Goal: Task Accomplishment & Management: Manage account settings

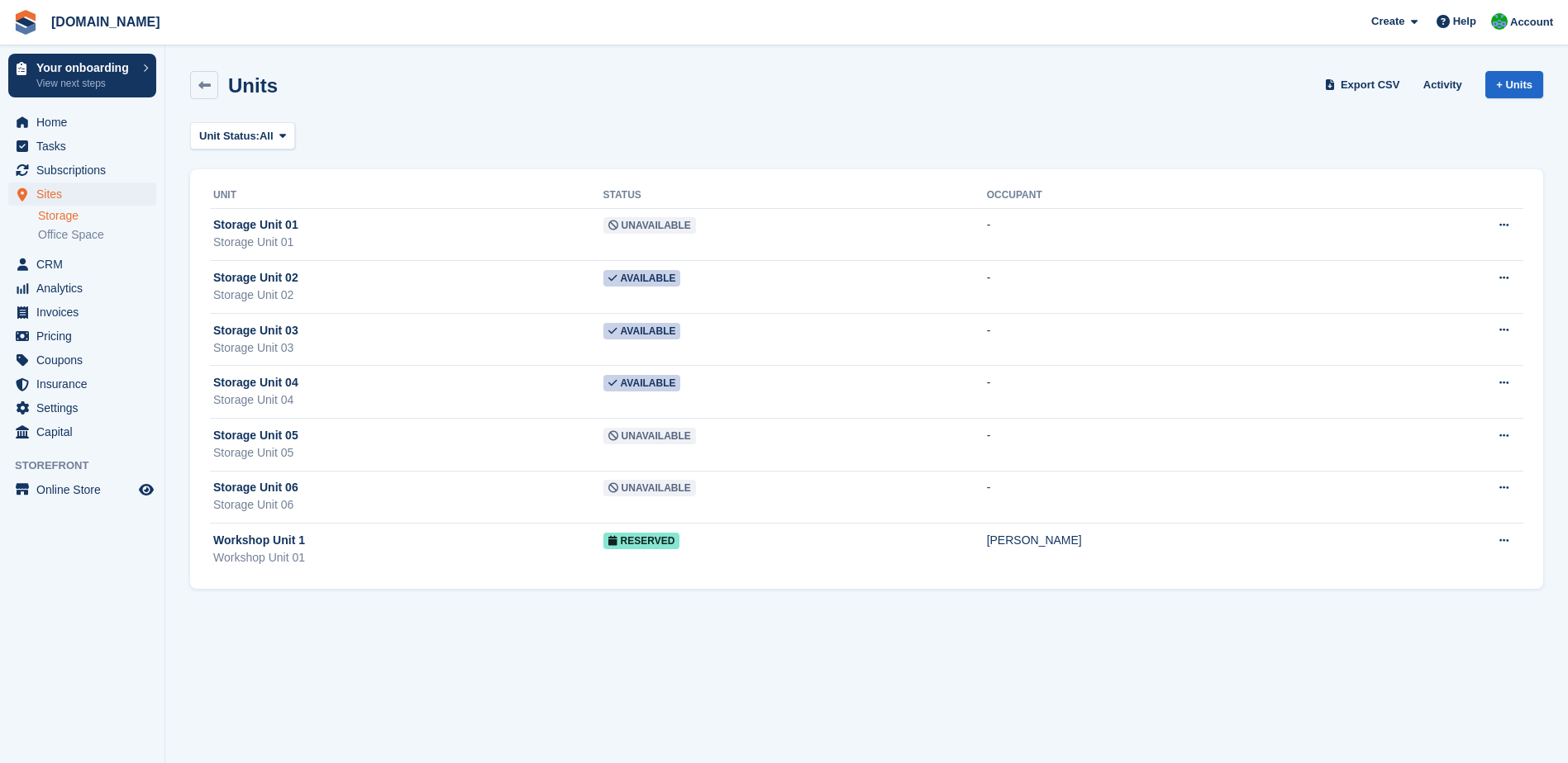
click at [72, 218] on link "Storage" at bounding box center [96, 215] width 118 height 15
click at [71, 238] on link "Office Space" at bounding box center [96, 234] width 118 height 15
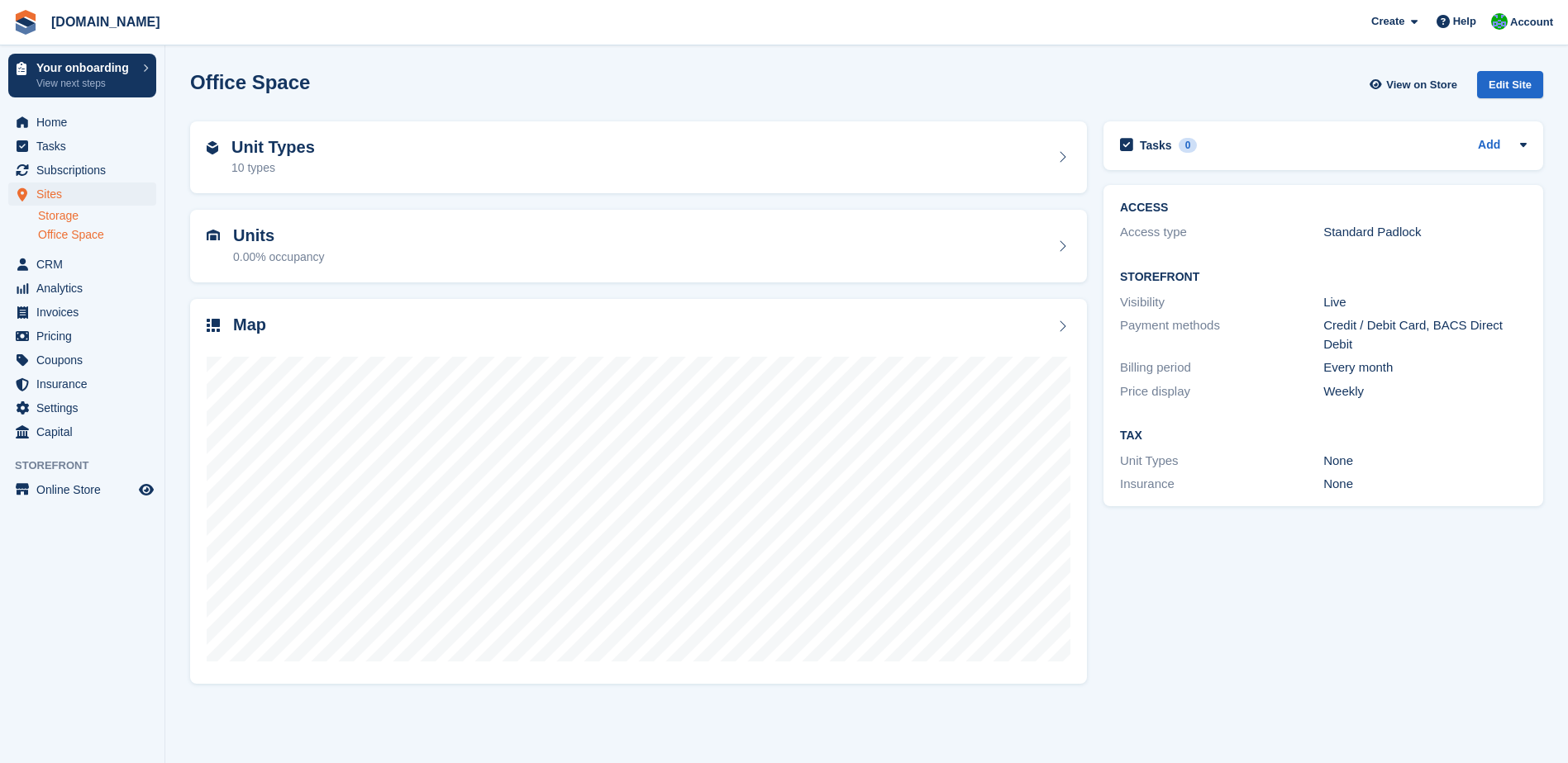
click at [67, 221] on link "Storage" at bounding box center [96, 215] width 118 height 15
click at [350, 156] on div "Unit Types 7 types" at bounding box center [638, 158] width 863 height 40
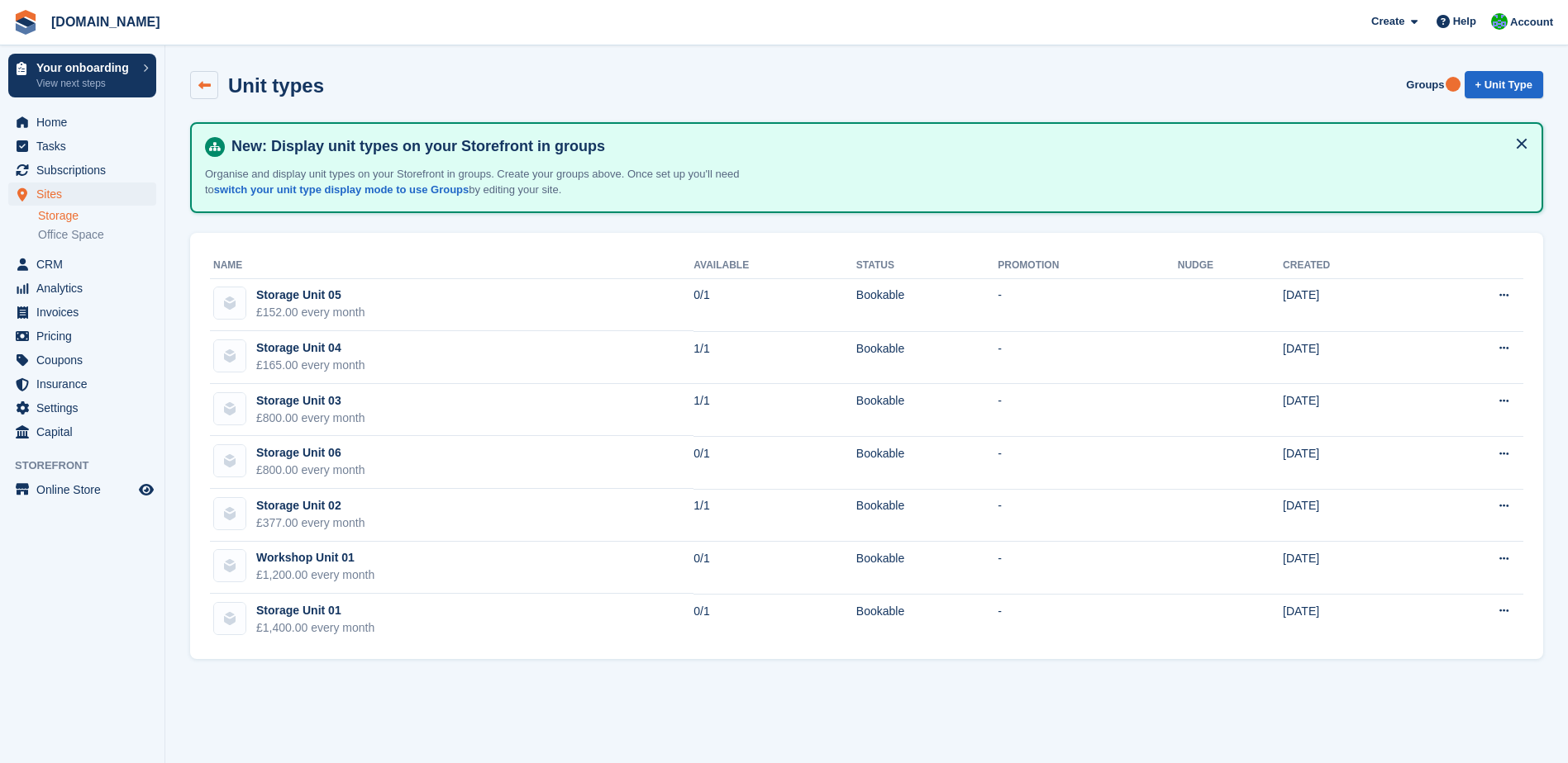
click at [210, 89] on icon at bounding box center [205, 86] width 13 height 13
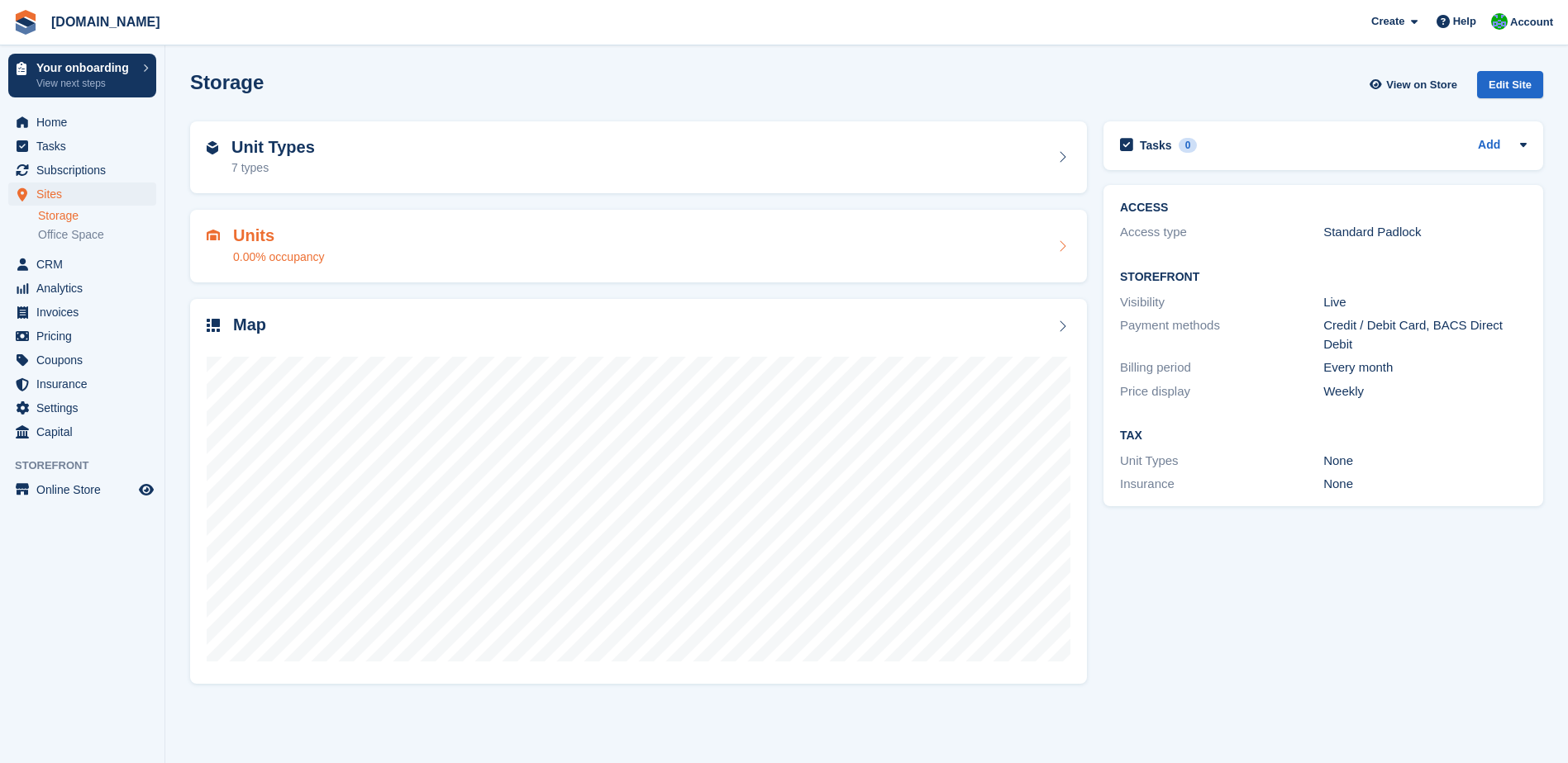
click at [432, 259] on div "Units 0.00% occupancy" at bounding box center [638, 246] width 863 height 40
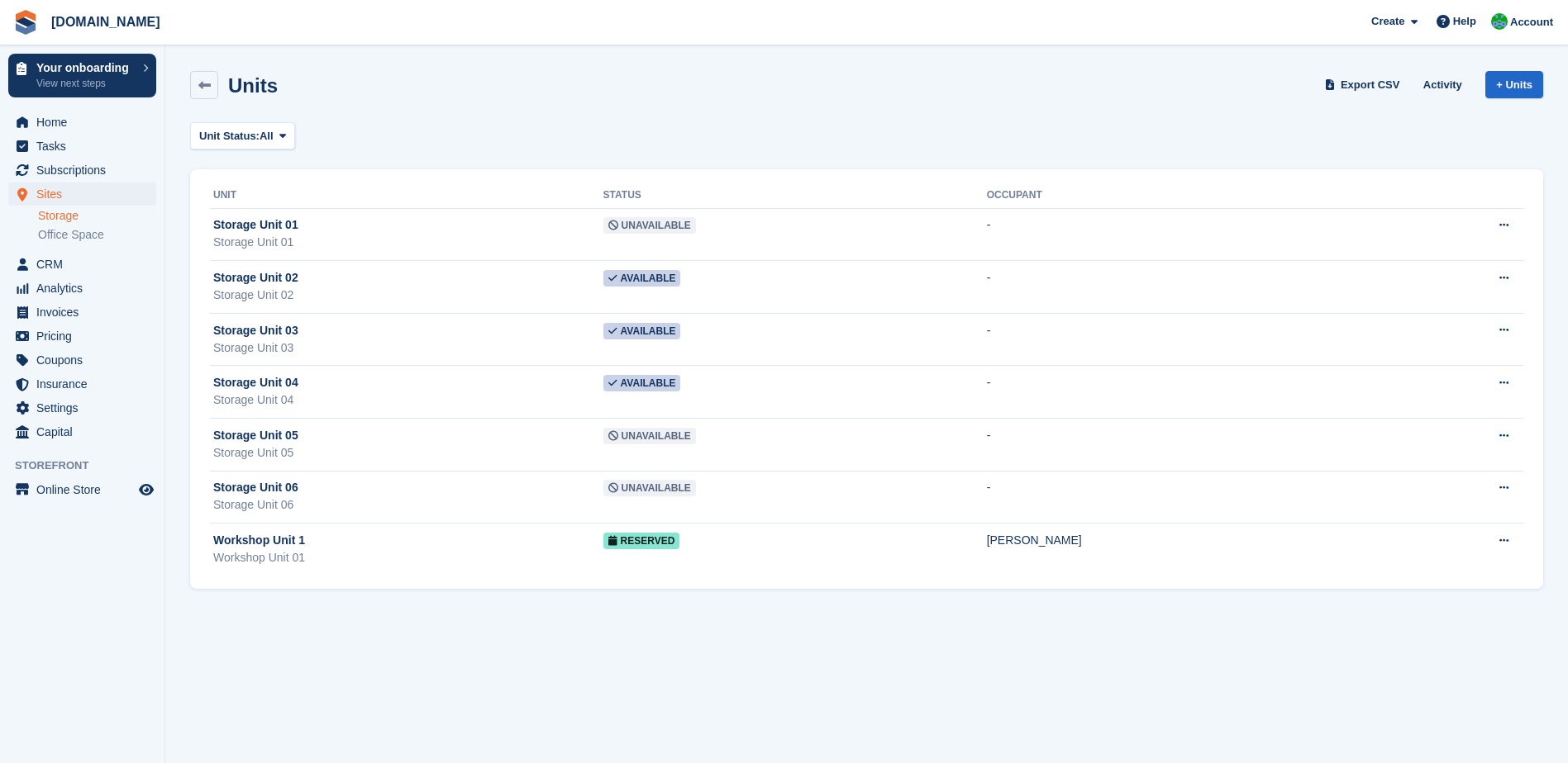
click at [367, 144] on div "Unit Status: All All Available Reserved Occupied Overlocked Repossessed Unavail…" at bounding box center [866, 136] width 1353 height 27
click at [210, 86] on icon at bounding box center [205, 86] width 13 height 13
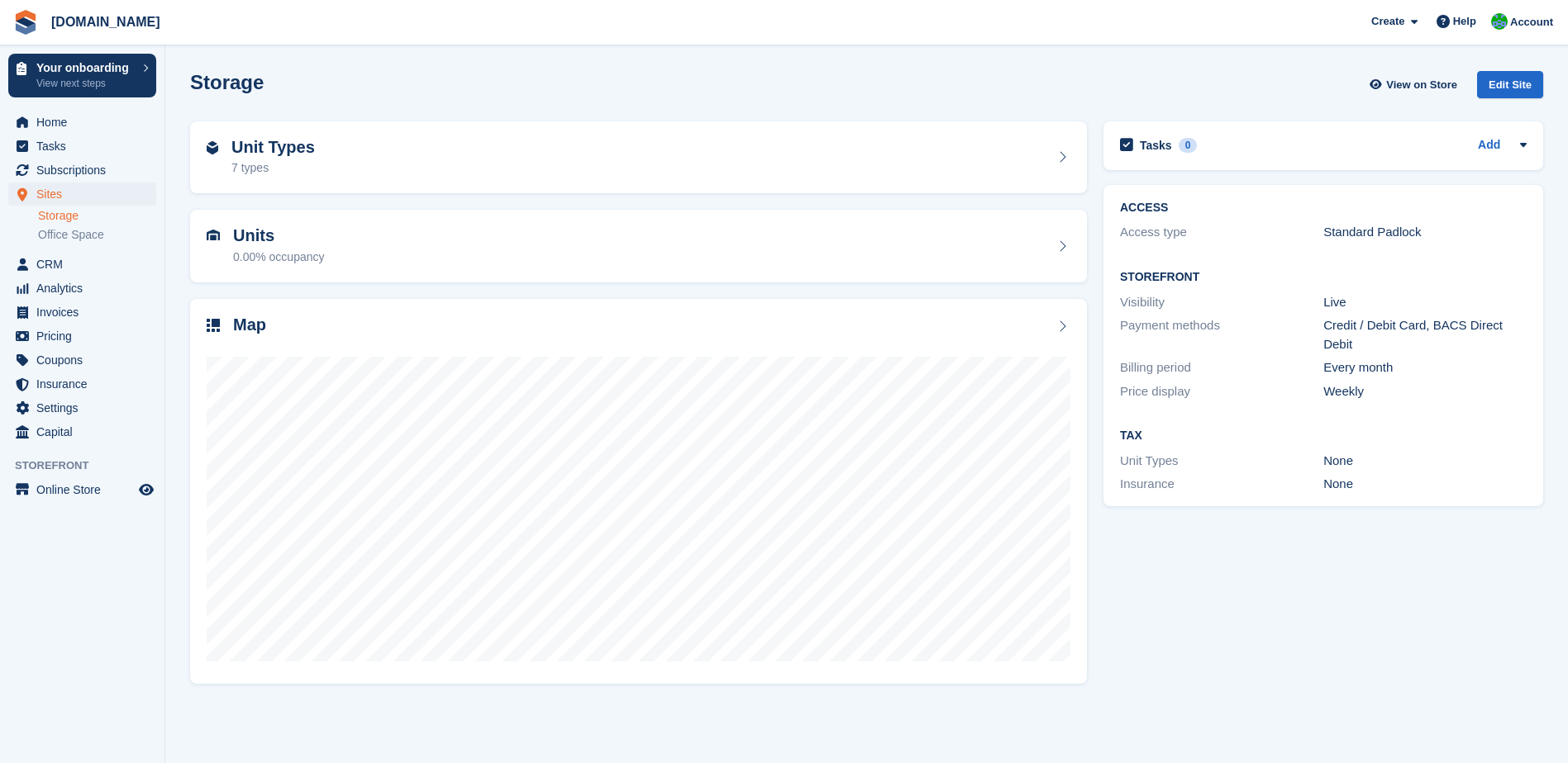
click at [384, 152] on div "Unit Types 7 types" at bounding box center [638, 158] width 863 height 40
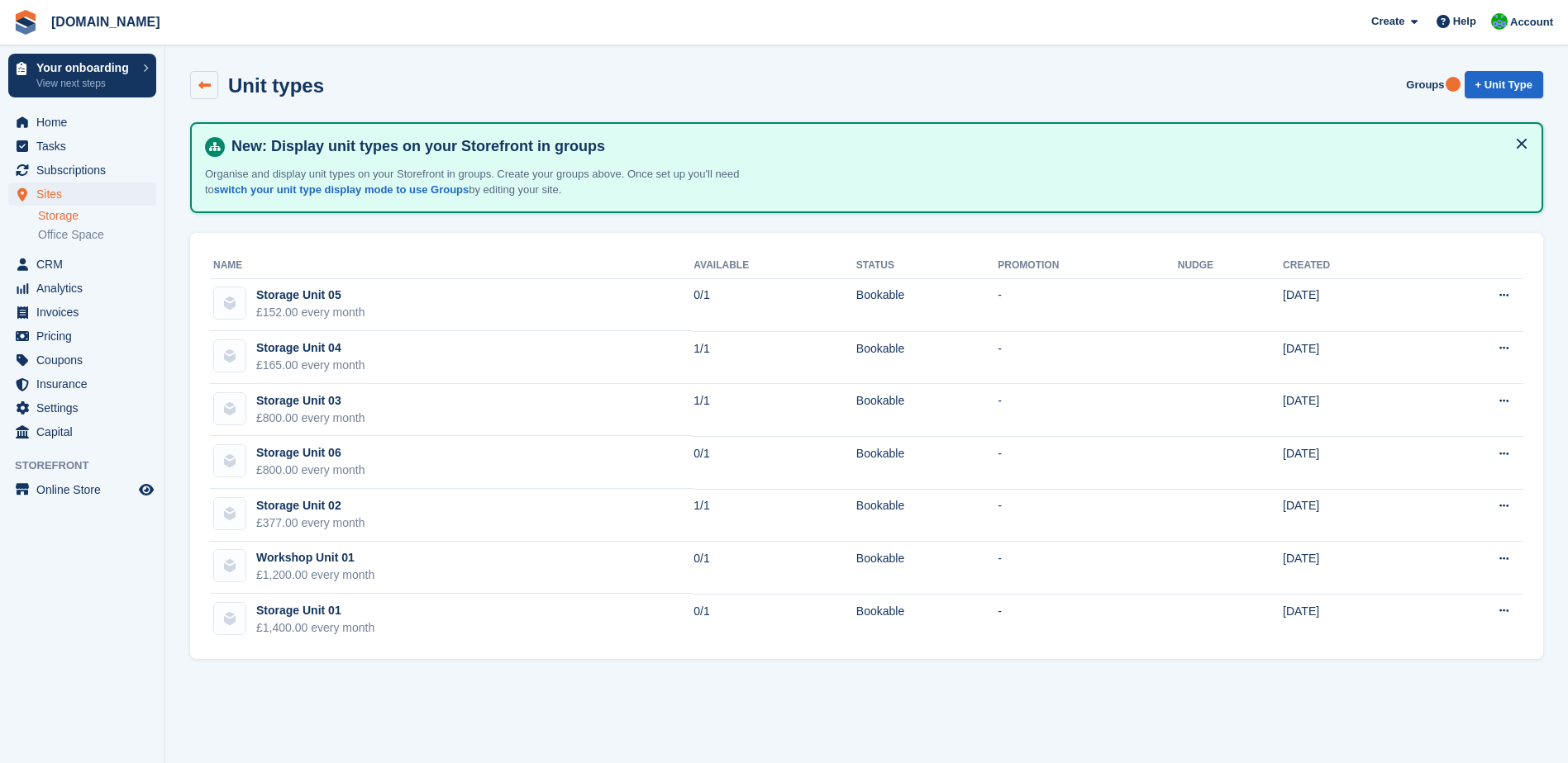
click at [210, 82] on icon at bounding box center [205, 86] width 13 height 13
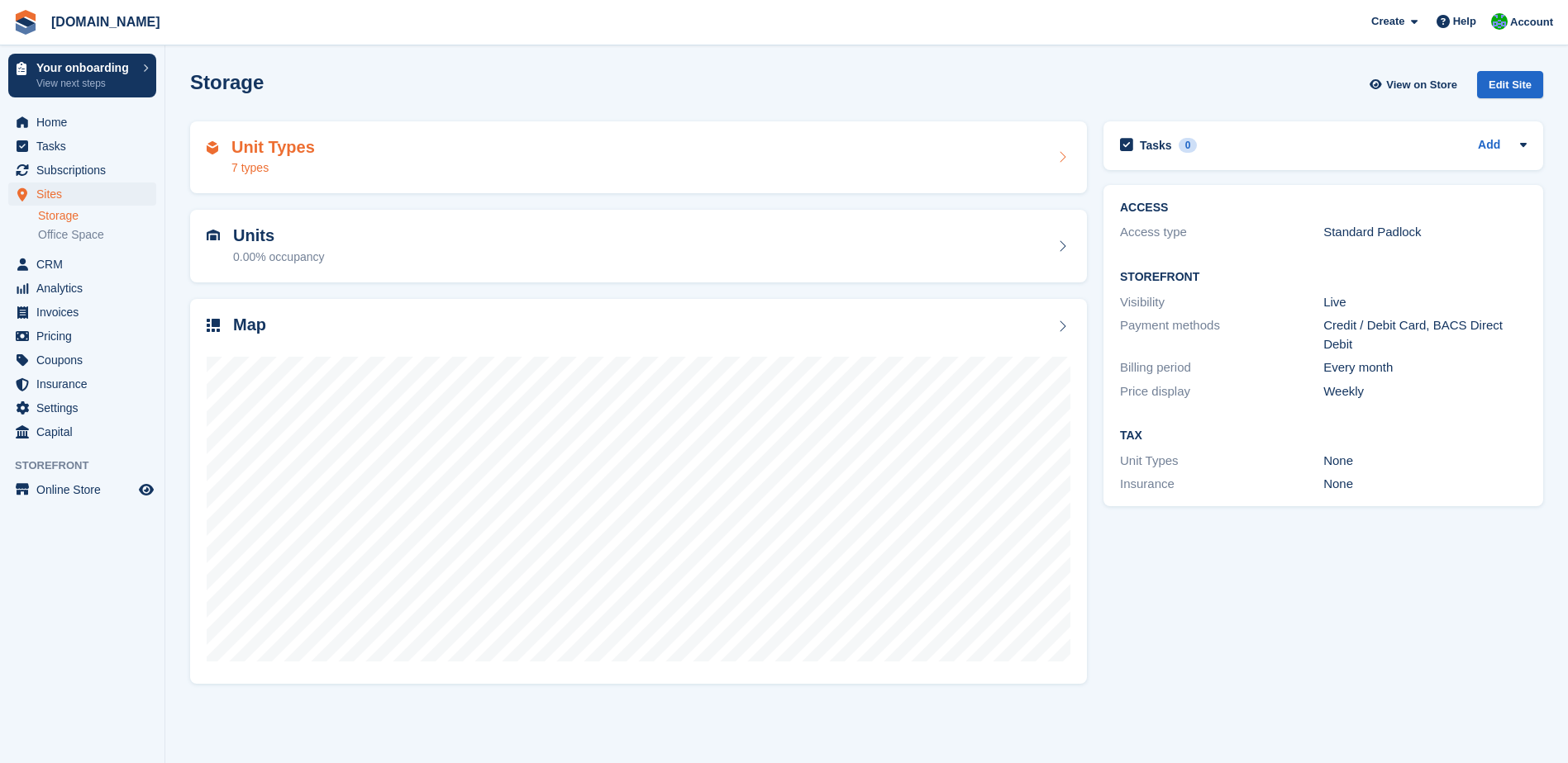
click at [287, 145] on h2 "Unit Types" at bounding box center [273, 147] width 84 height 19
click at [263, 234] on h2 "Units" at bounding box center [279, 235] width 92 height 19
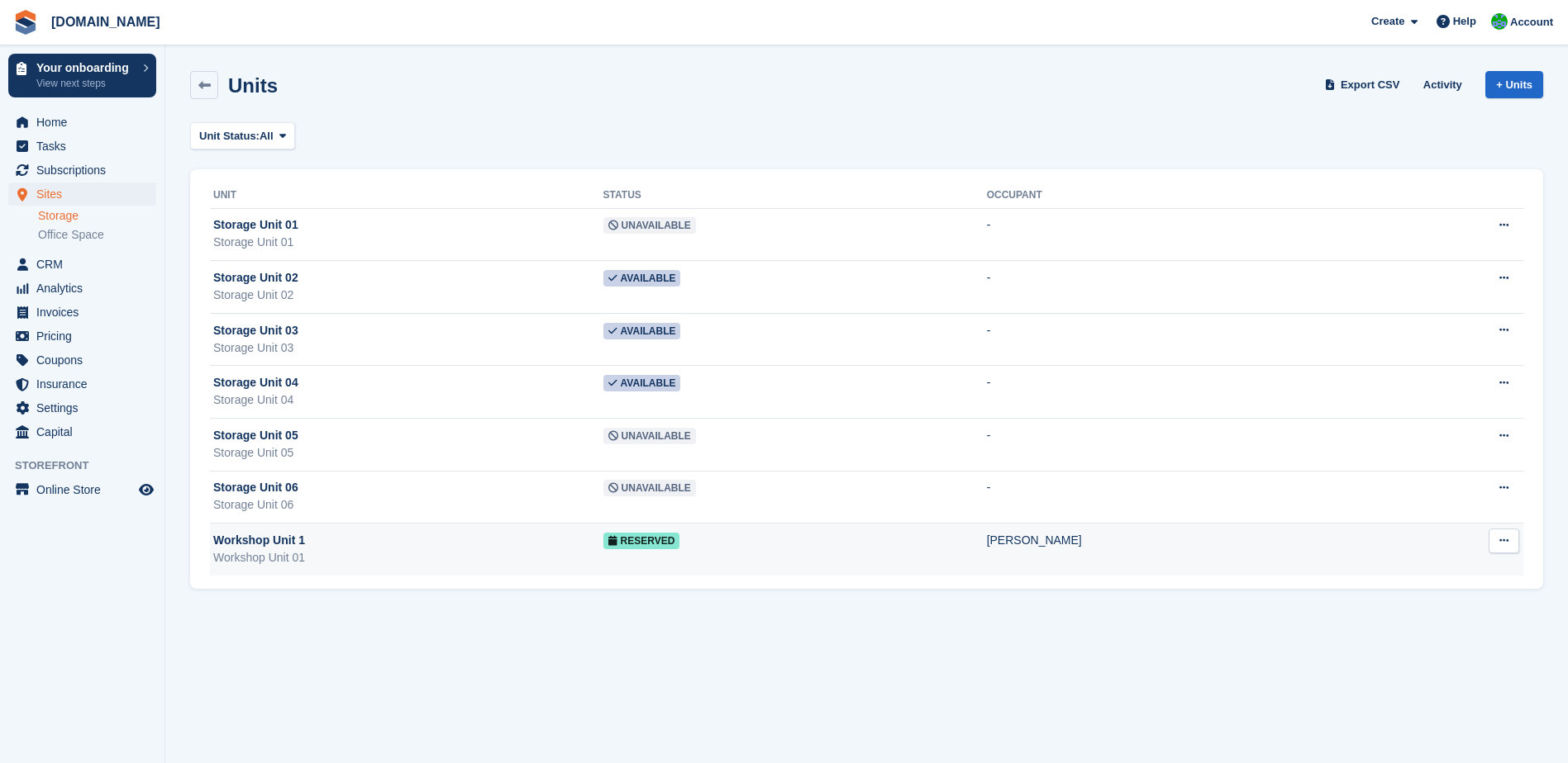
click at [288, 535] on span "Workshop Unit 1" at bounding box center [260, 540] width 92 height 17
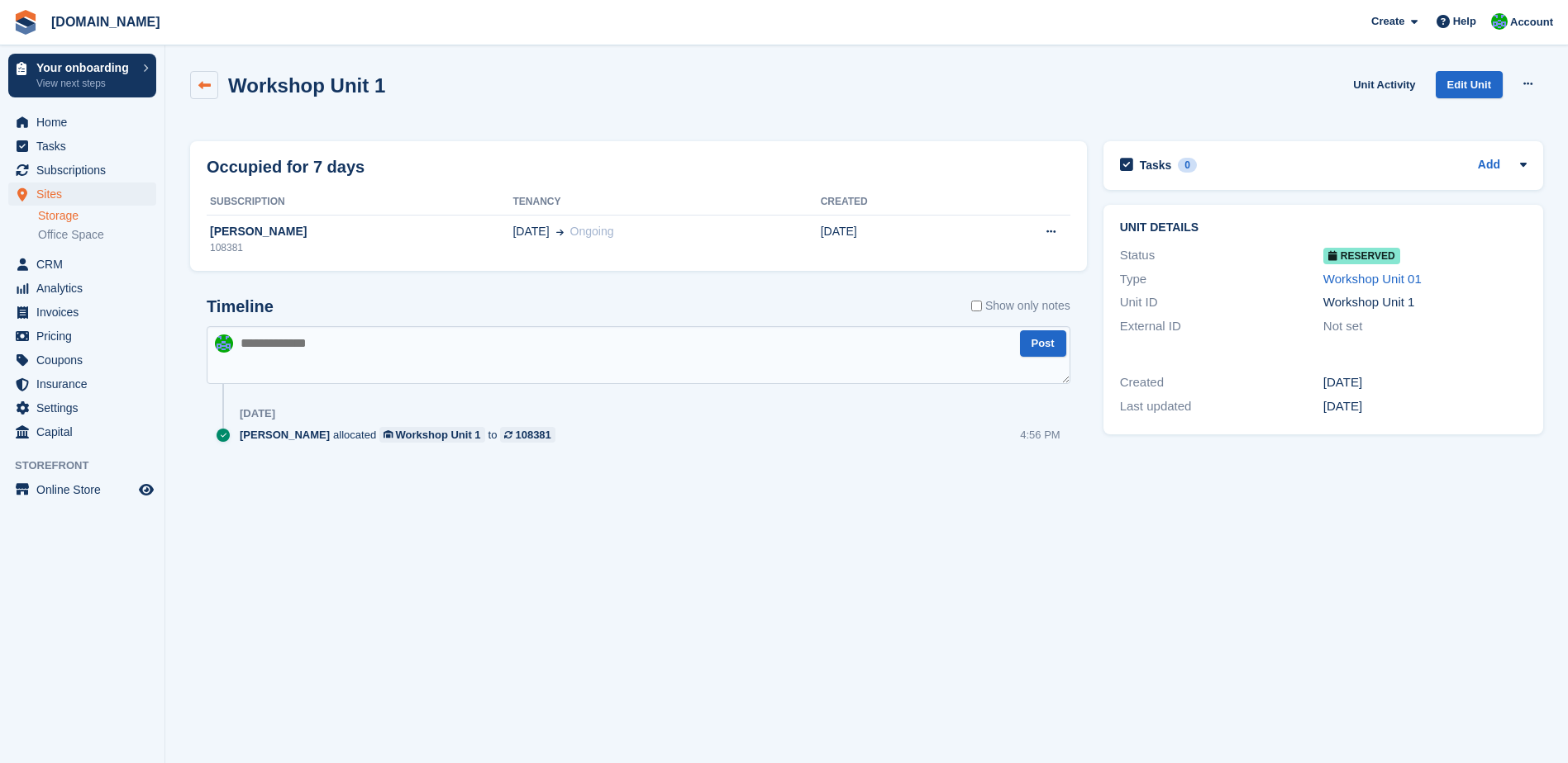
click at [217, 78] on link at bounding box center [204, 85] width 28 height 28
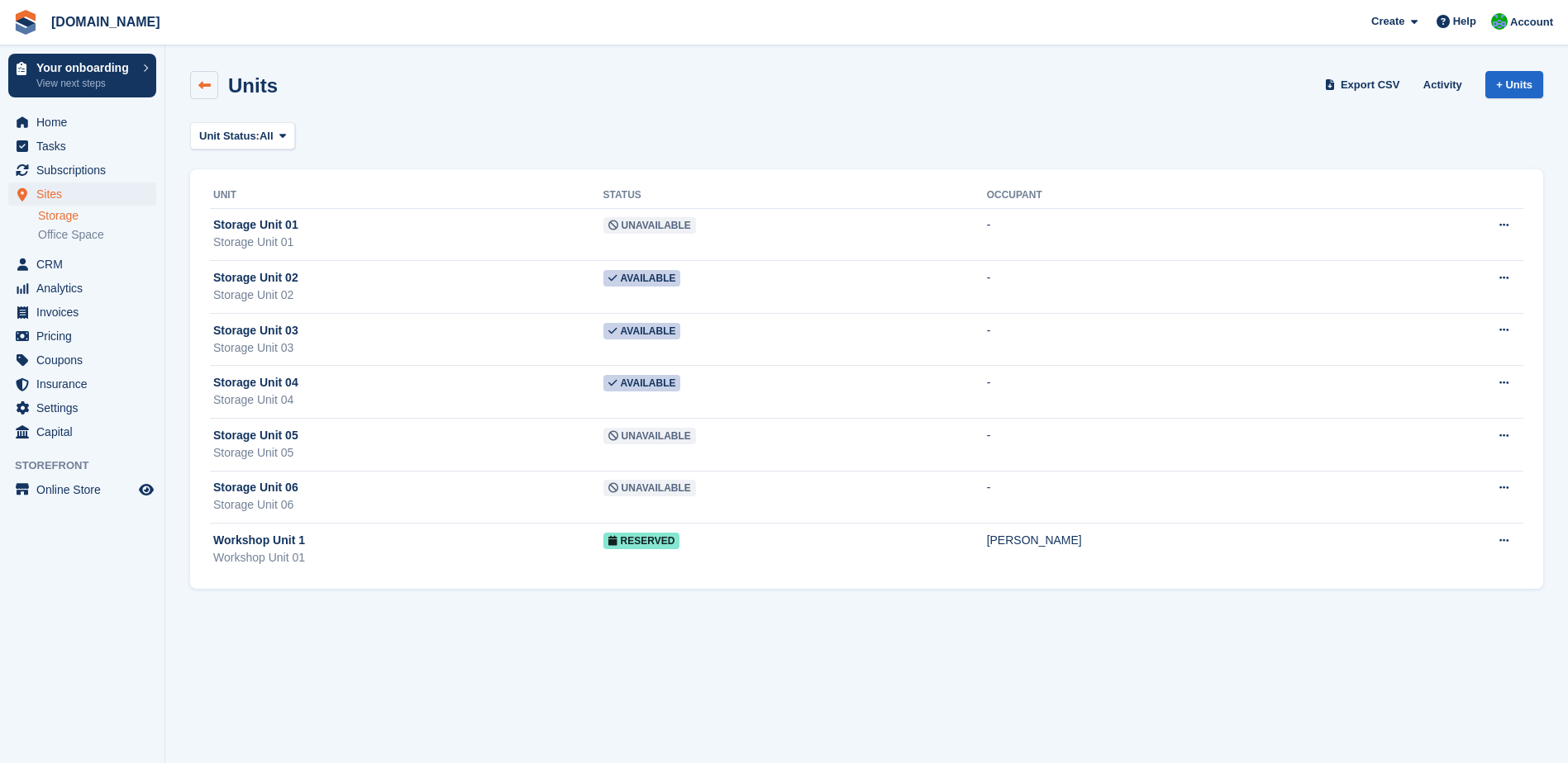
click at [205, 77] on link at bounding box center [204, 85] width 28 height 28
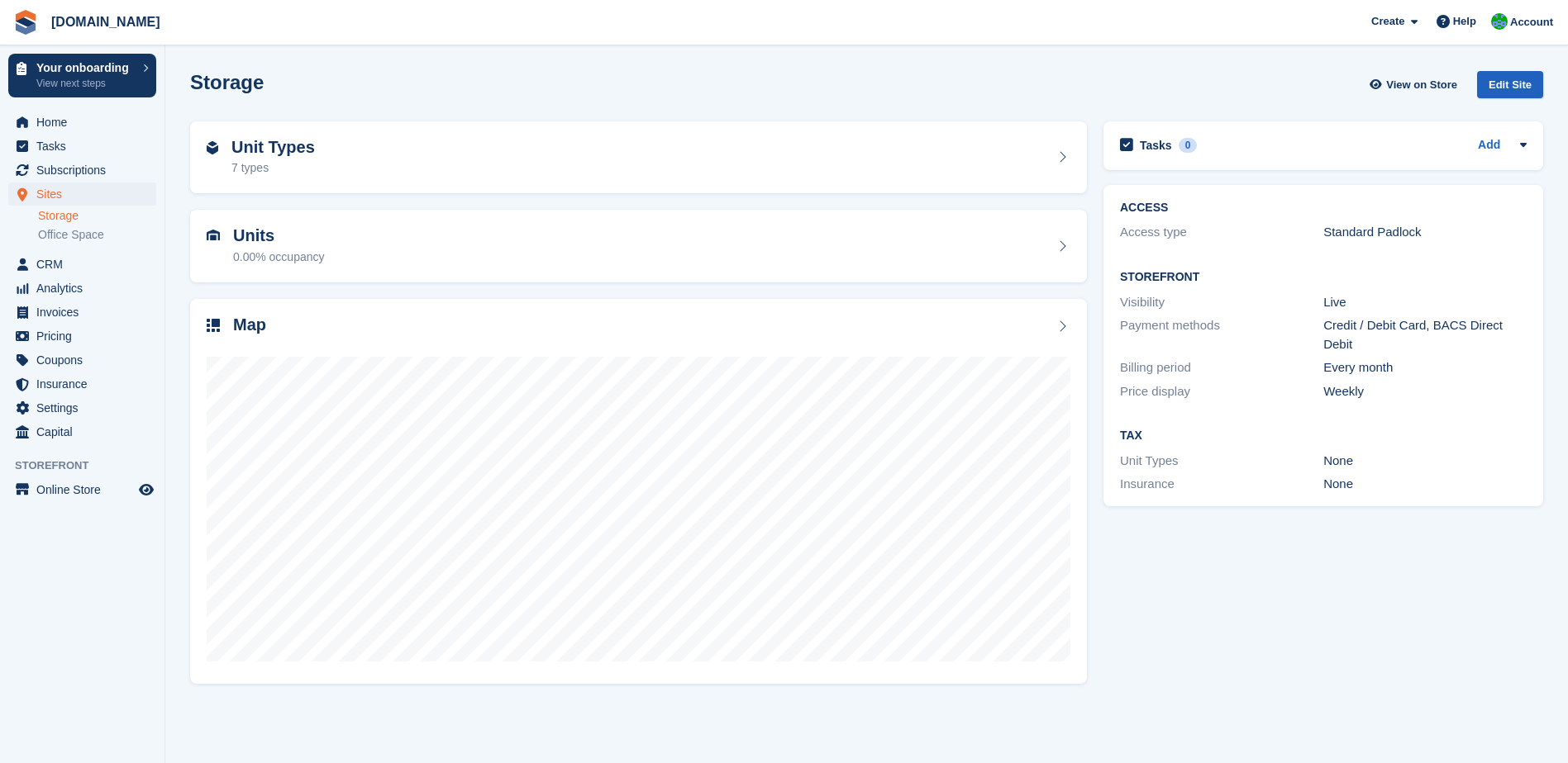
click at [1515, 95] on div "Edit Site" at bounding box center [1509, 85] width 66 height 27
click at [927, 160] on div "Unit Types 7 types" at bounding box center [638, 158] width 863 height 40
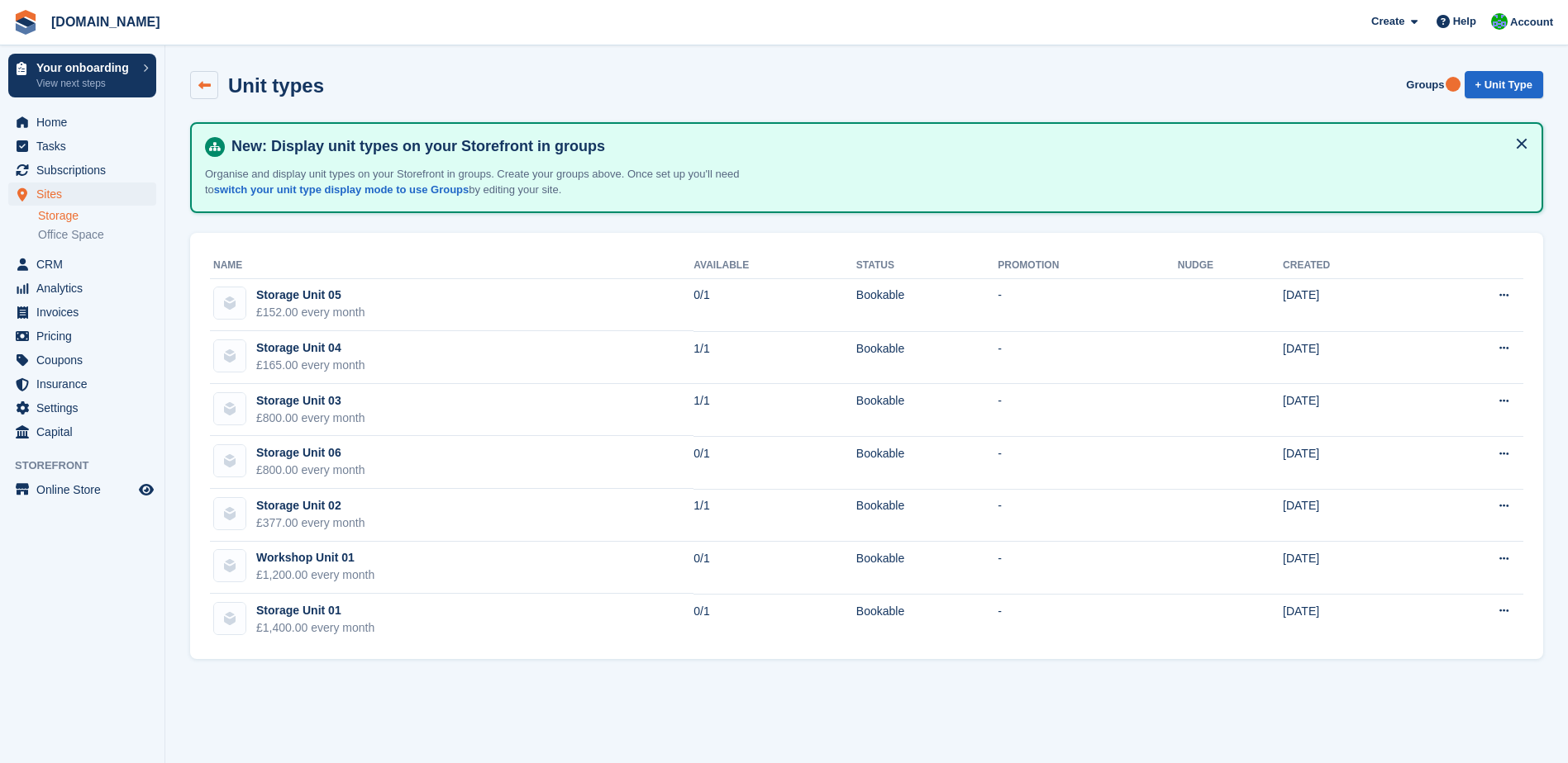
click at [196, 82] on link at bounding box center [204, 85] width 28 height 28
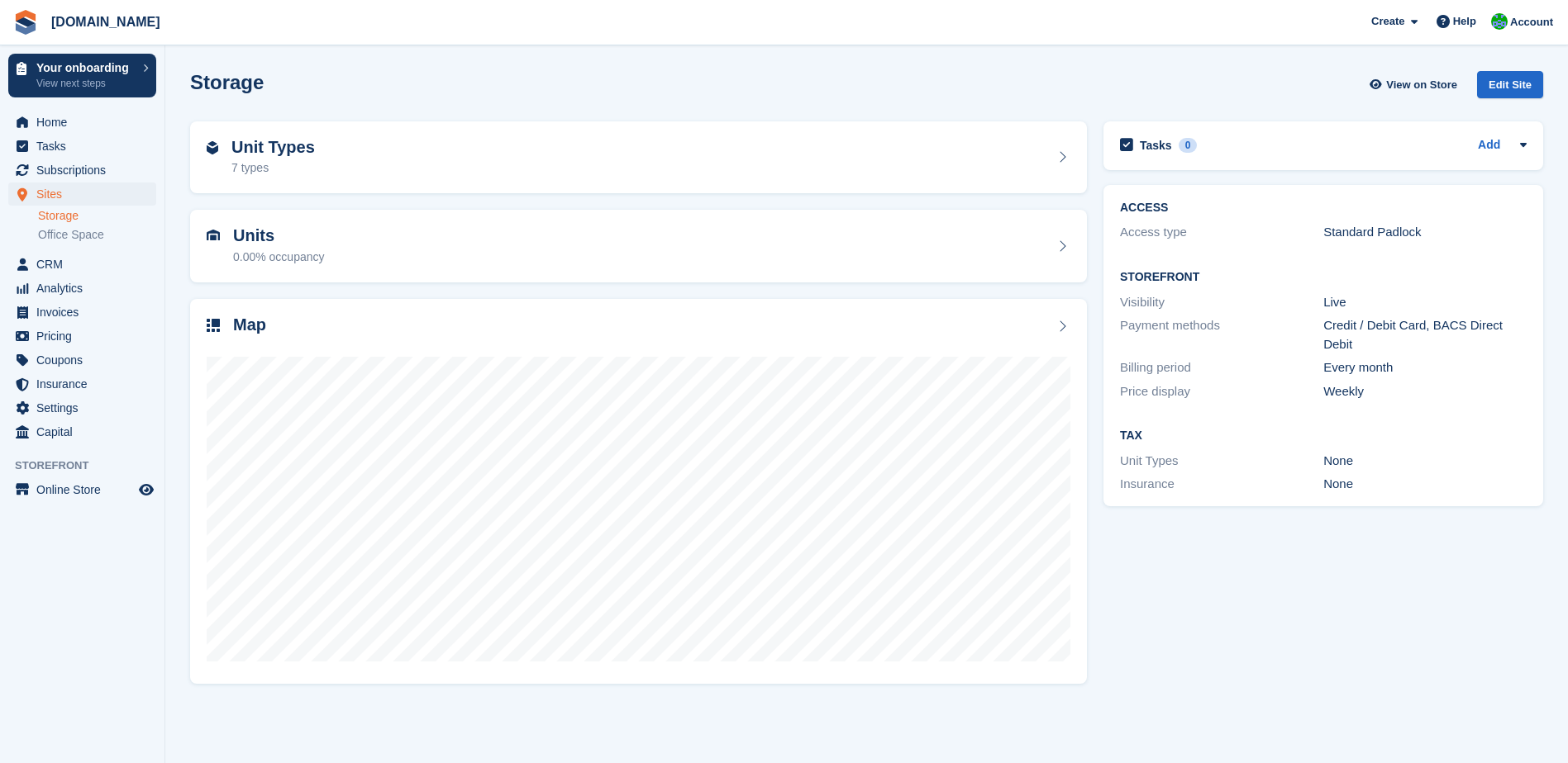
click at [56, 209] on link "Storage" at bounding box center [96, 215] width 118 height 15
click at [54, 197] on span "Sites" at bounding box center [86, 195] width 99 height 23
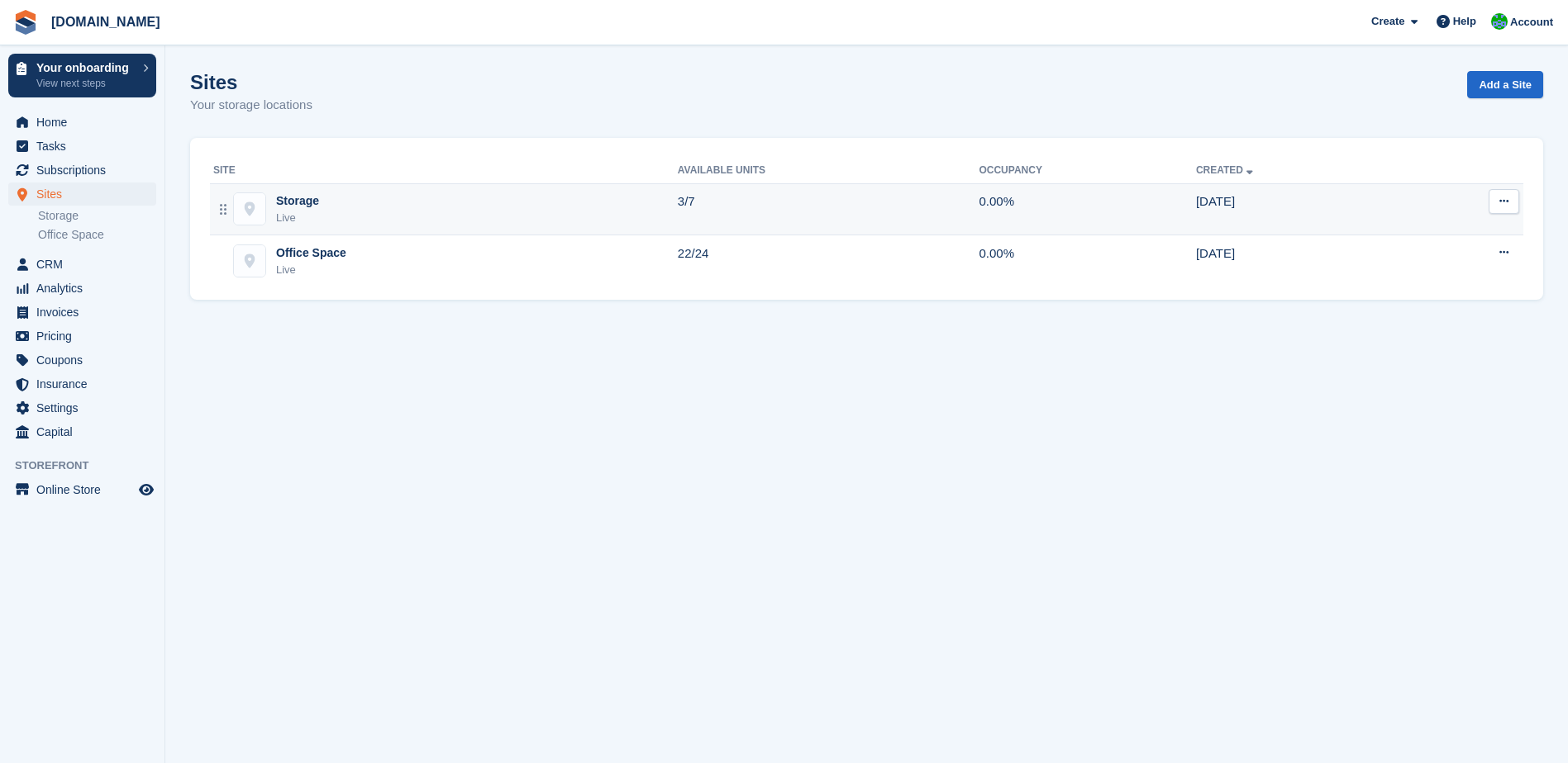
click at [1502, 208] on button at bounding box center [1504, 202] width 31 height 25
click at [1464, 234] on p "Edit site" at bounding box center [1440, 234] width 144 height 22
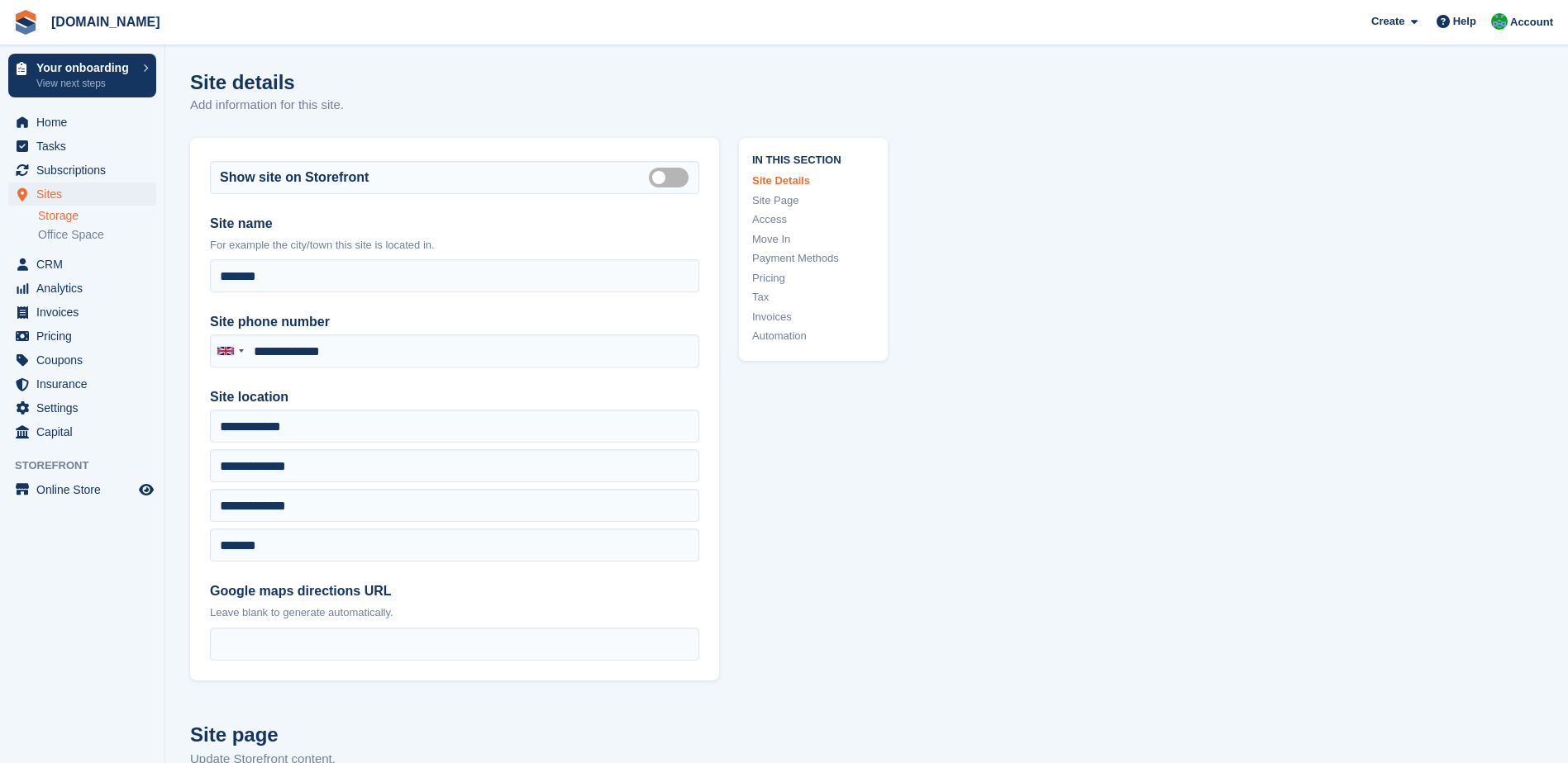
type input "**********"
click at [666, 176] on label "Is public" at bounding box center [671, 177] width 46 height 3
click at [101, 237] on link "Office Space" at bounding box center [96, 234] width 118 height 15
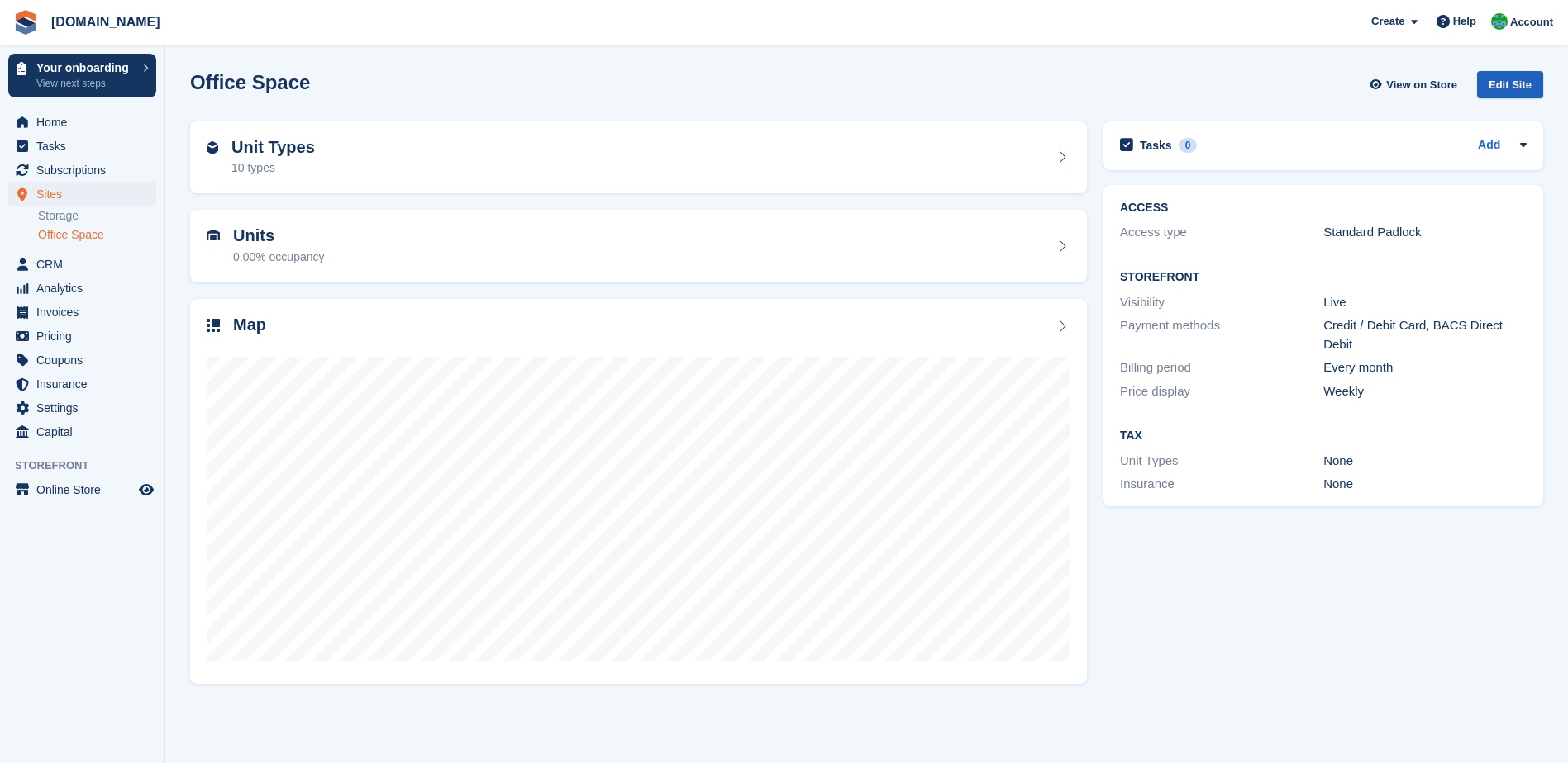
click at [1500, 88] on div "Edit Site" at bounding box center [1509, 85] width 66 height 27
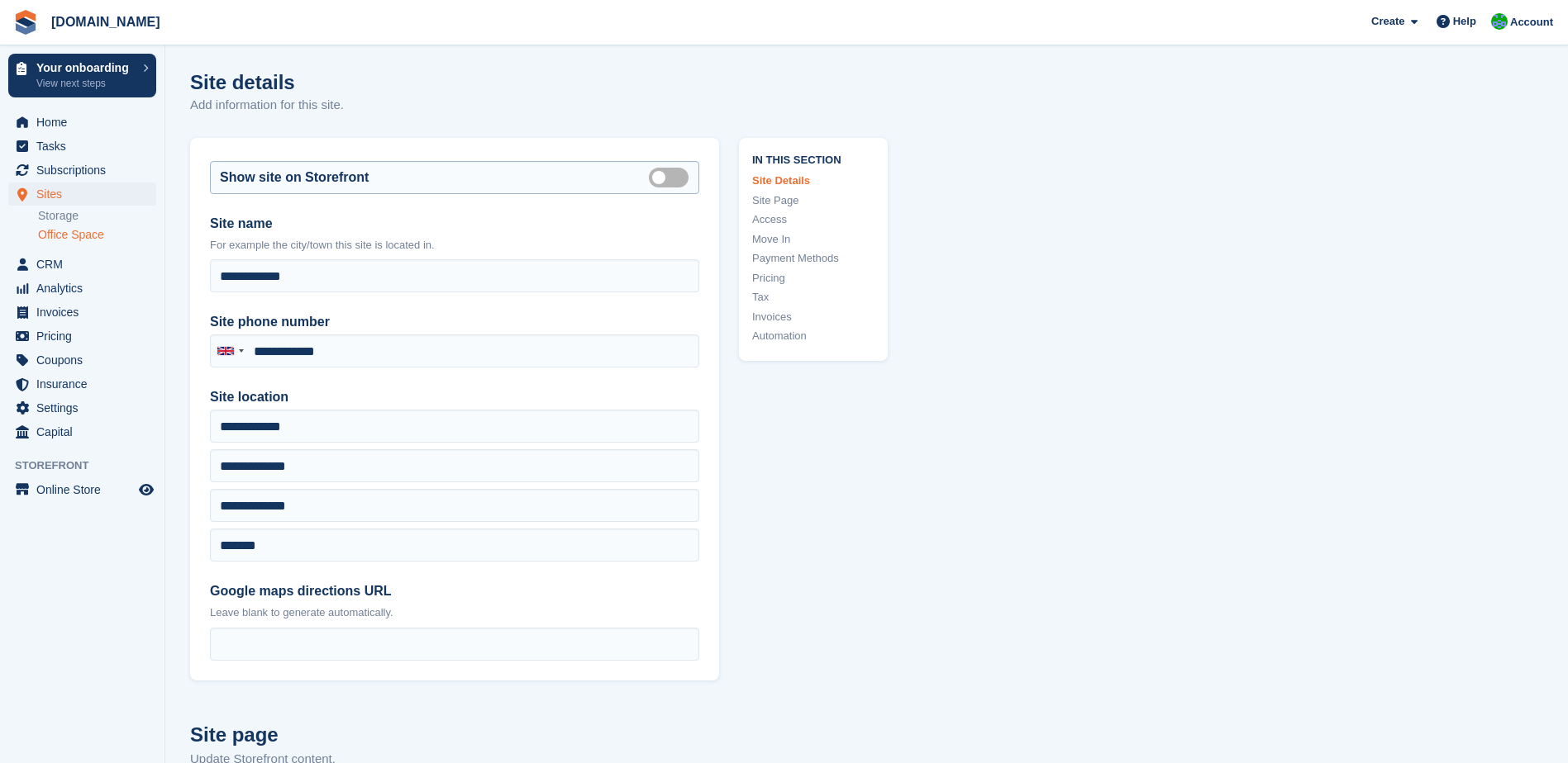
click at [662, 178] on label "Is public" at bounding box center [671, 177] width 46 height 3
click at [673, 178] on label "Is public" at bounding box center [671, 177] width 46 height 3
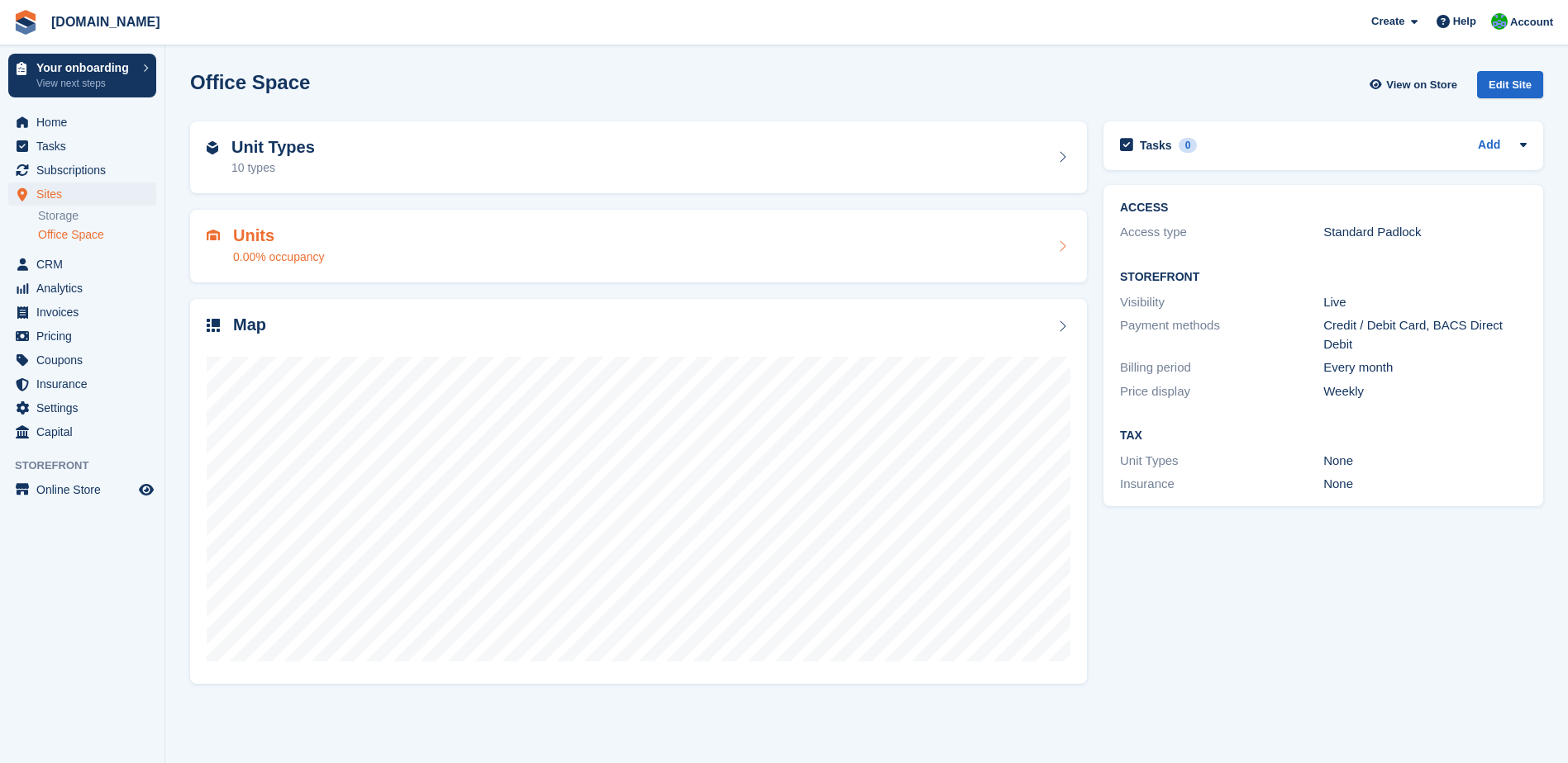
click at [870, 235] on div "Units 0.00% occupancy" at bounding box center [638, 246] width 863 height 40
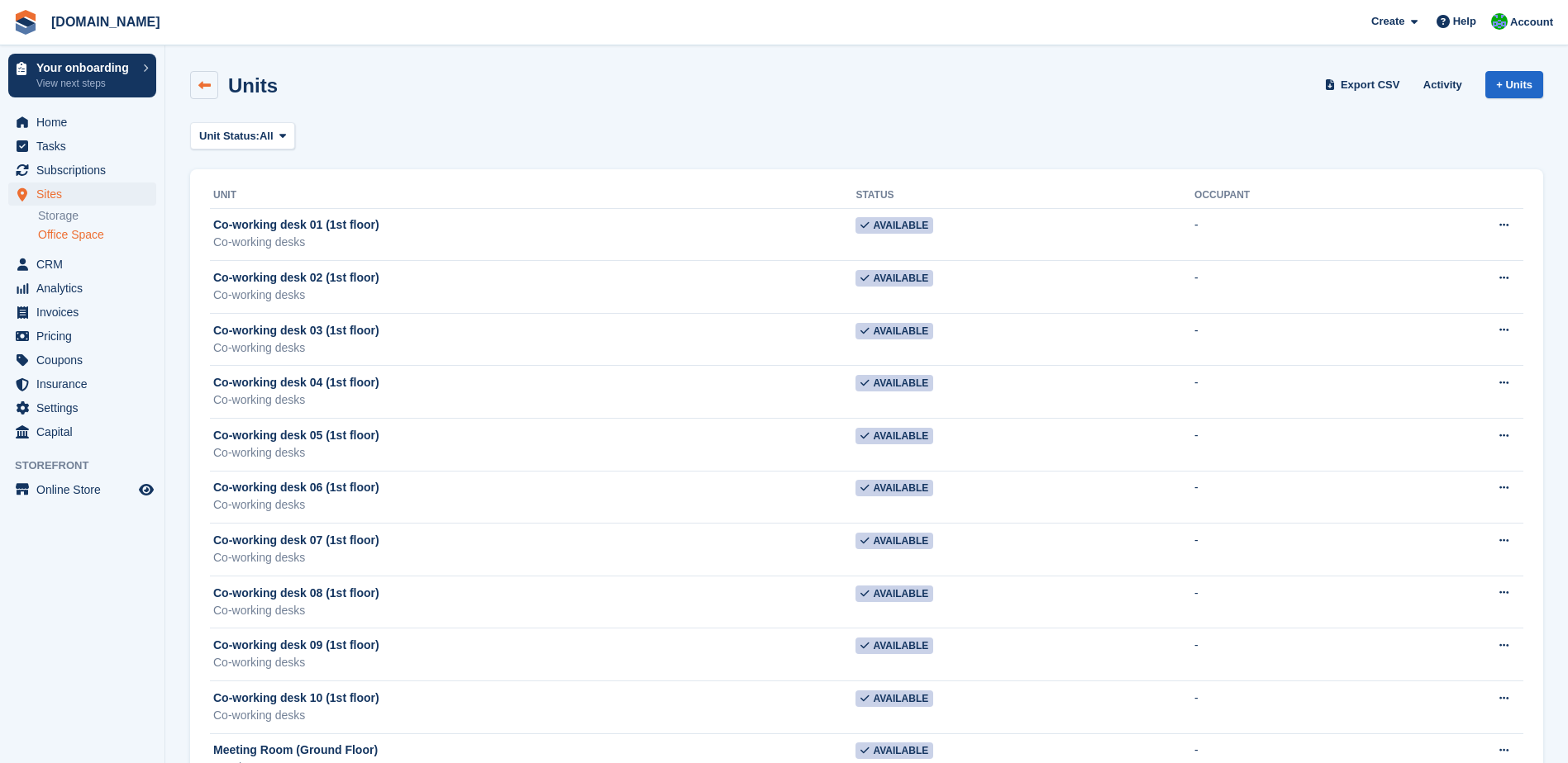
click at [196, 89] on link at bounding box center [204, 85] width 28 height 28
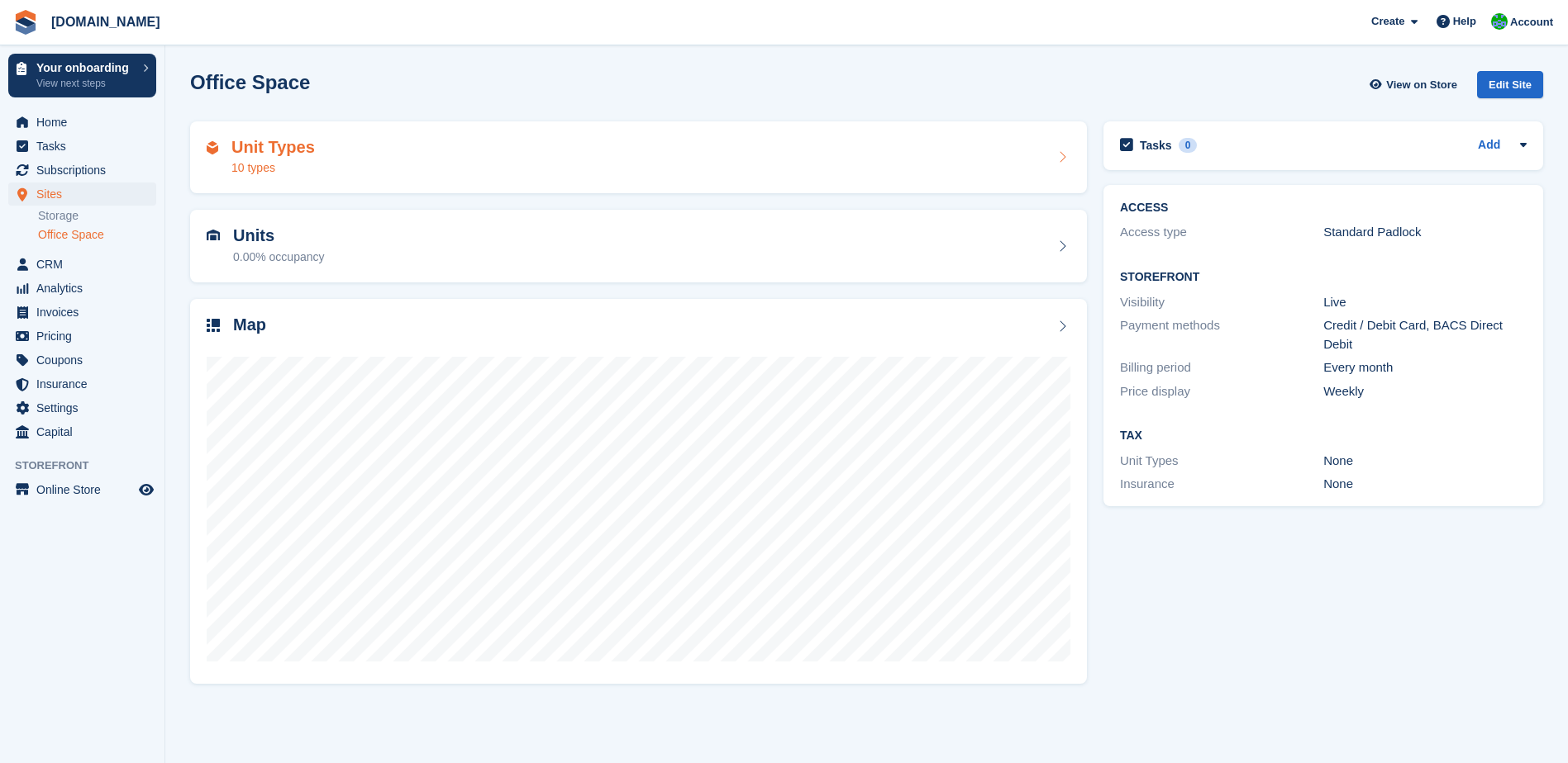
click at [732, 148] on div "Unit Types 10 types" at bounding box center [638, 158] width 863 height 40
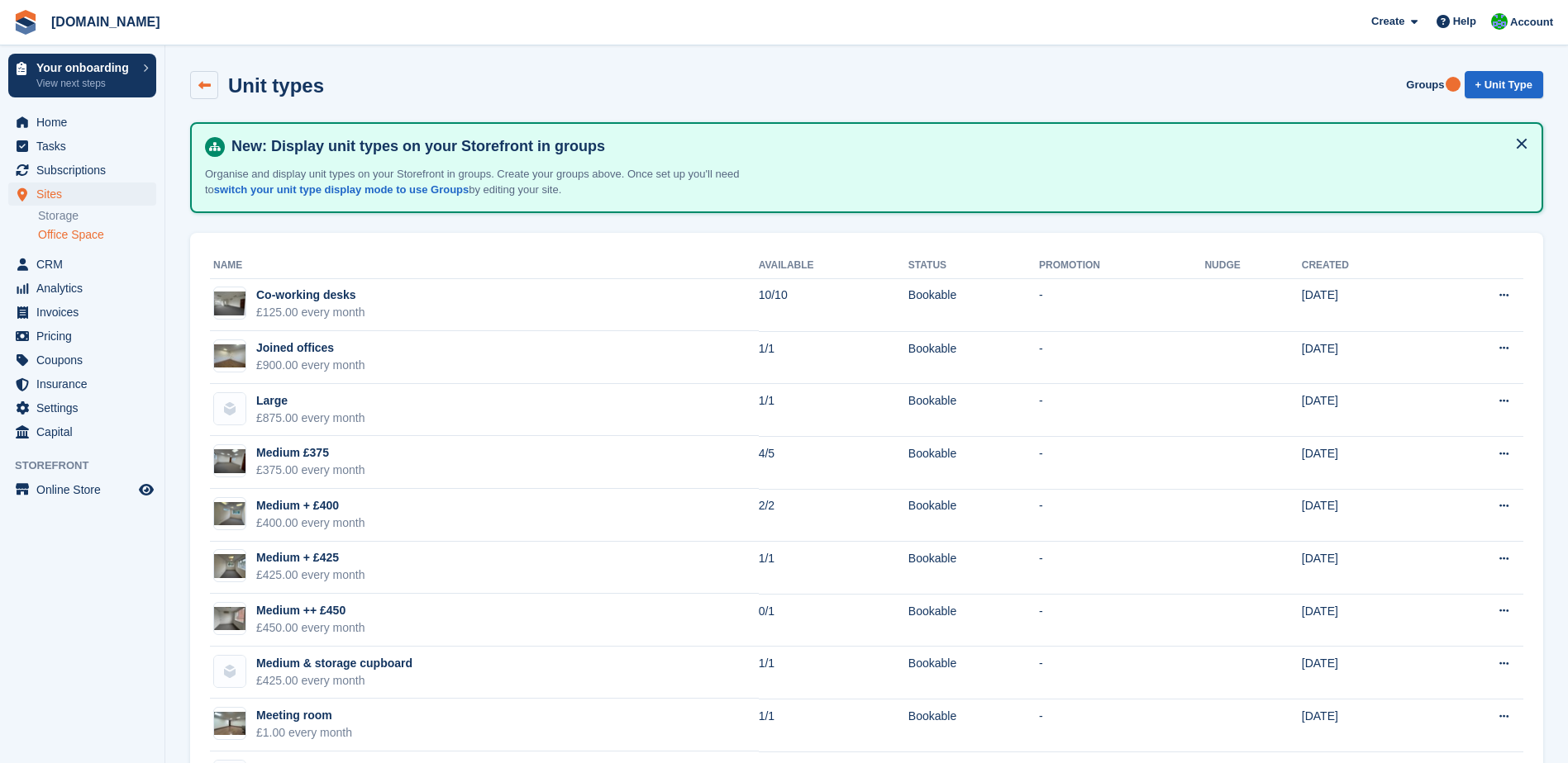
click at [215, 93] on link at bounding box center [204, 85] width 28 height 28
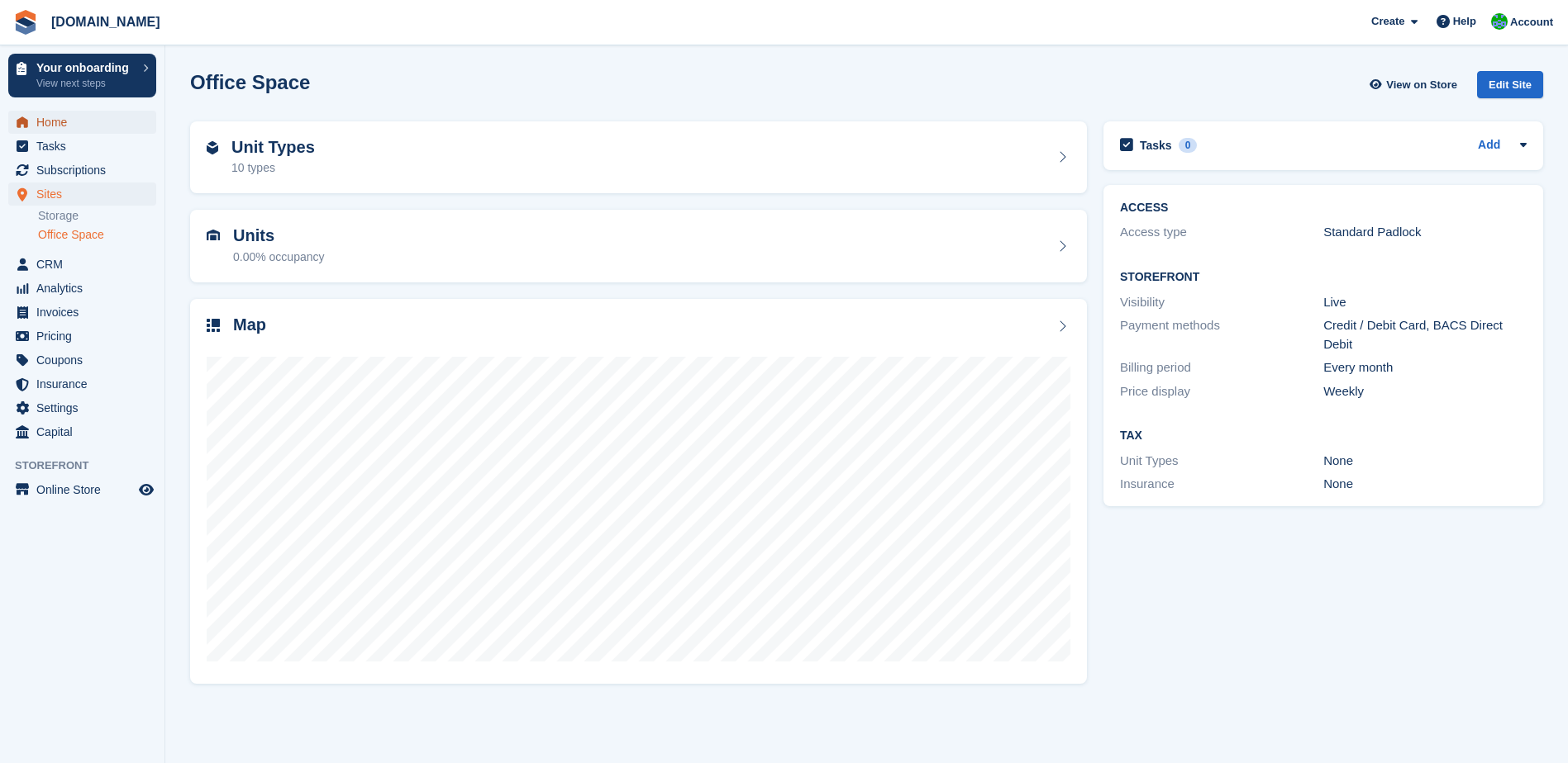
click at [46, 131] on span "Home" at bounding box center [86, 123] width 99 height 23
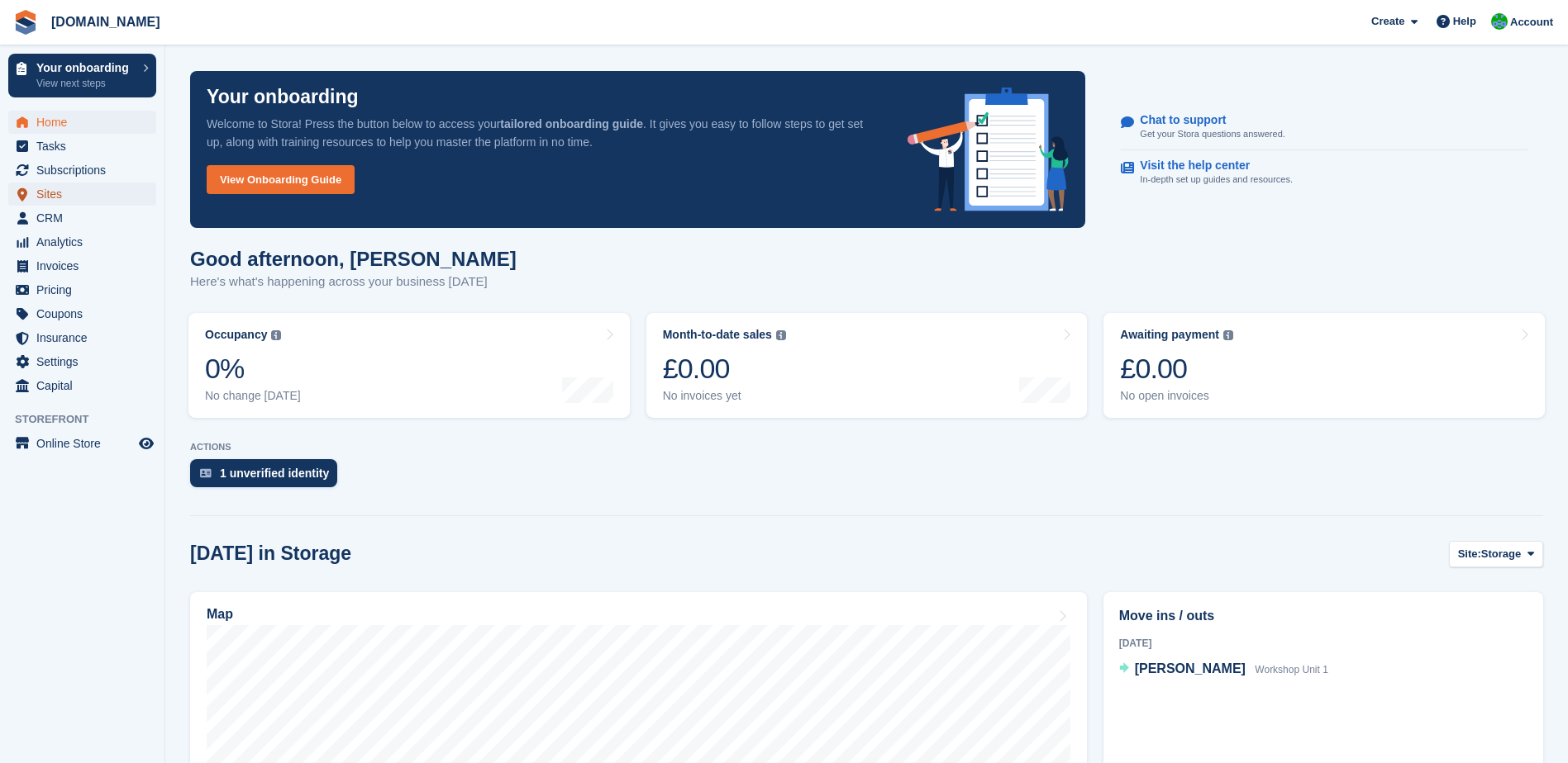
click at [82, 192] on span "Sites" at bounding box center [86, 195] width 99 height 23
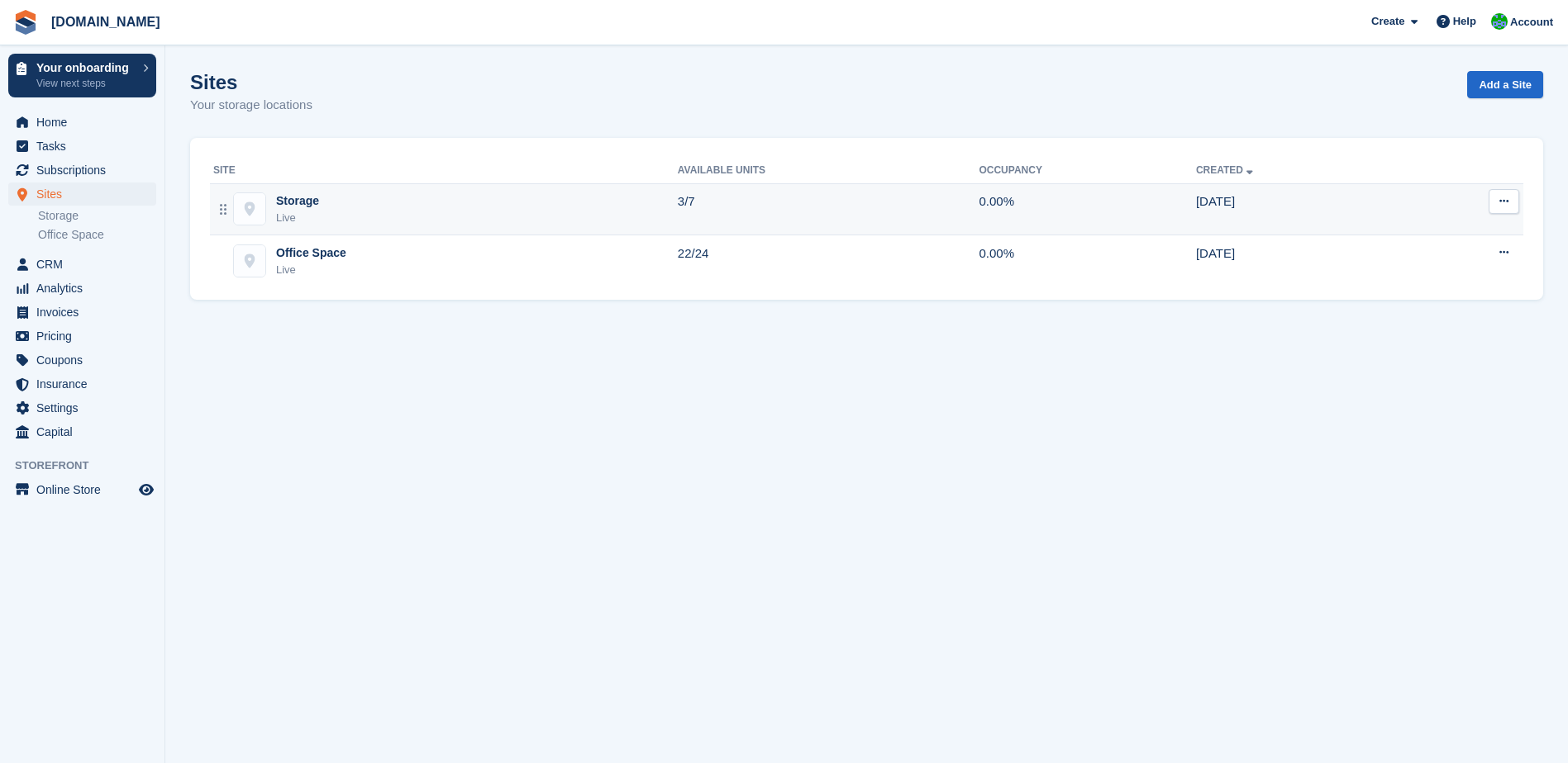
click at [430, 226] on td "Storage Live" at bounding box center [443, 210] width 468 height 52
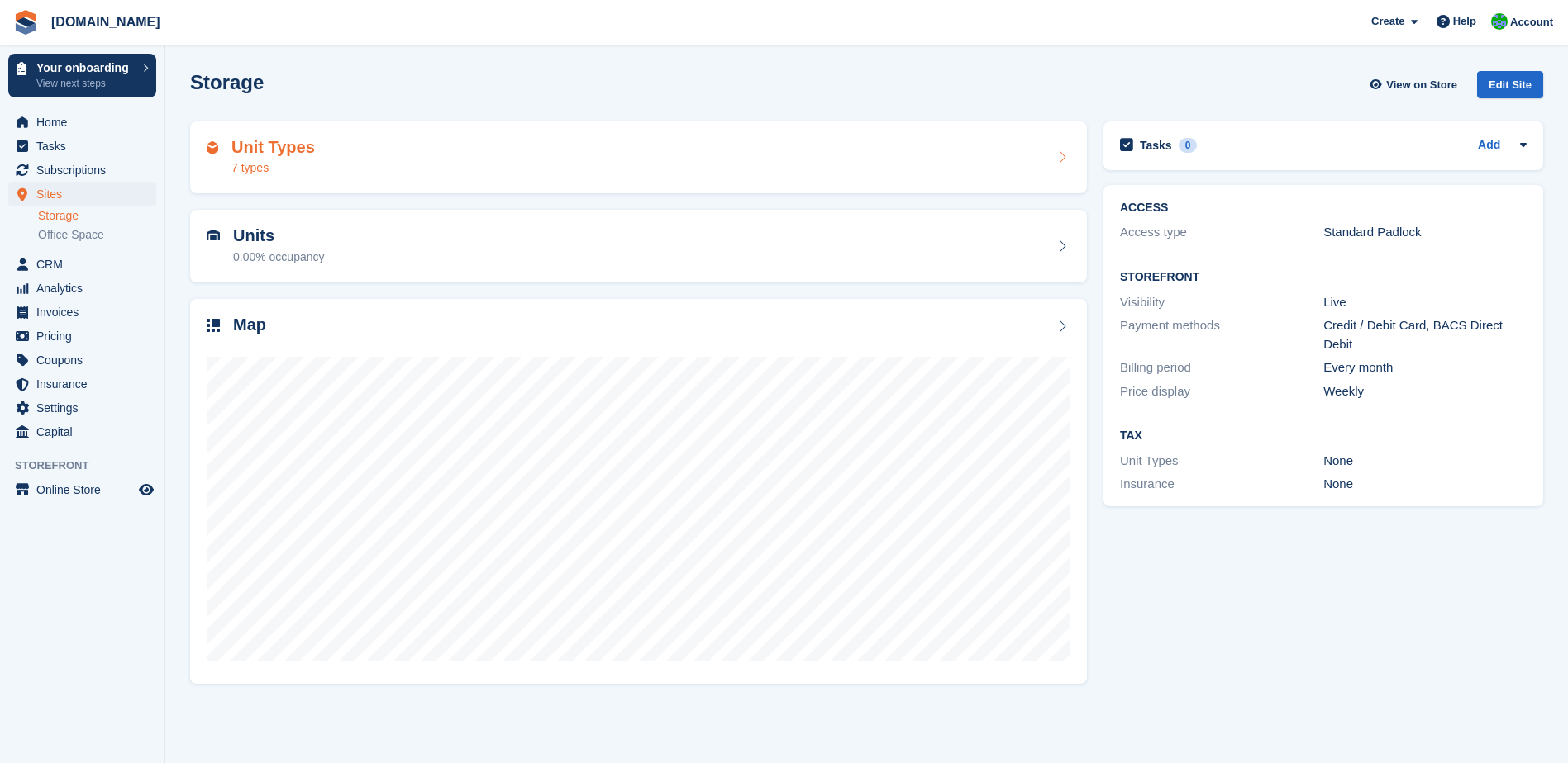
click at [447, 173] on div "Unit Types 7 types" at bounding box center [638, 158] width 863 height 40
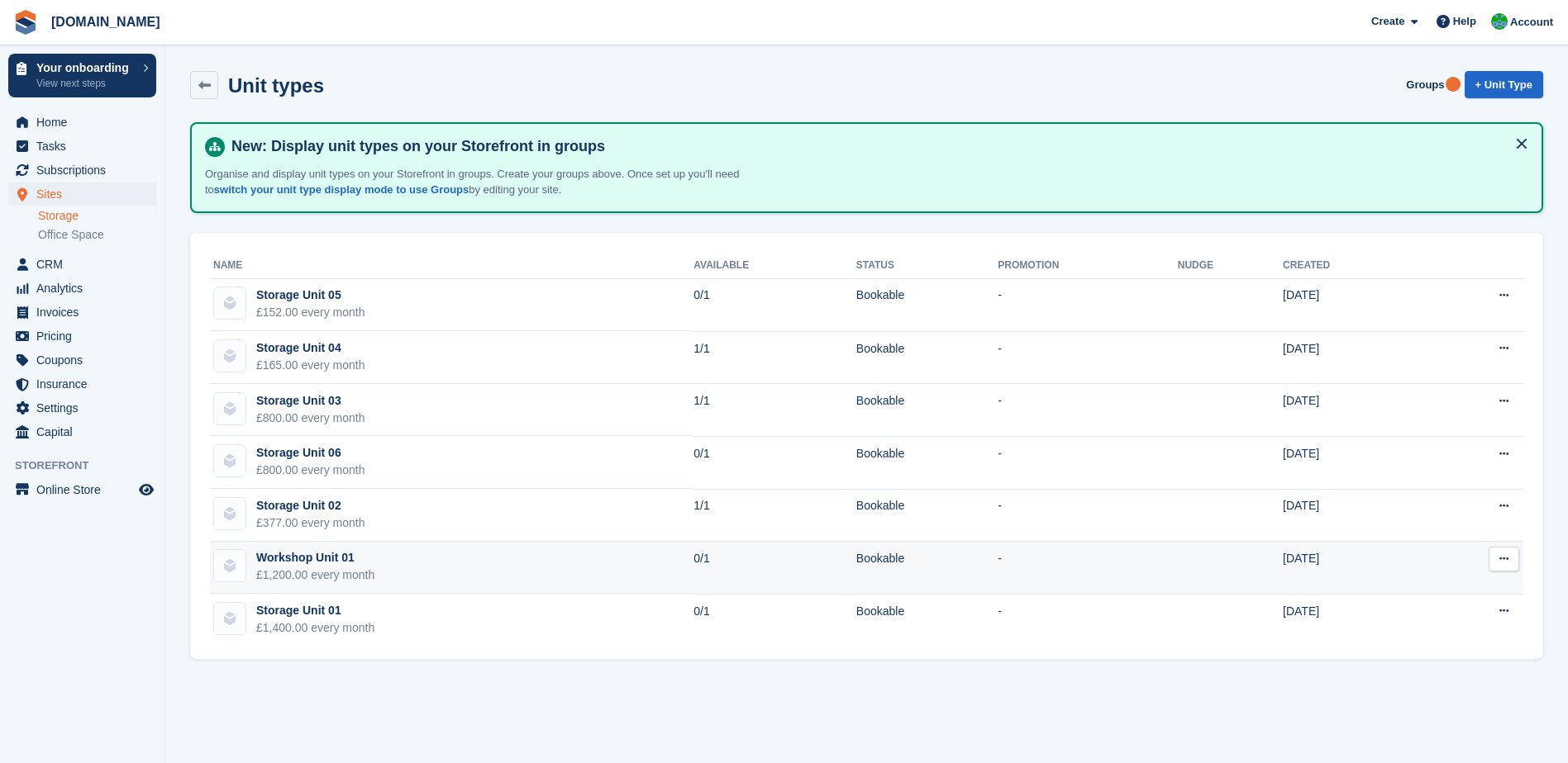
click at [1501, 561] on icon at bounding box center [1504, 559] width 9 height 11
click at [1463, 590] on p "Edit unit type" at bounding box center [1440, 592] width 144 height 22
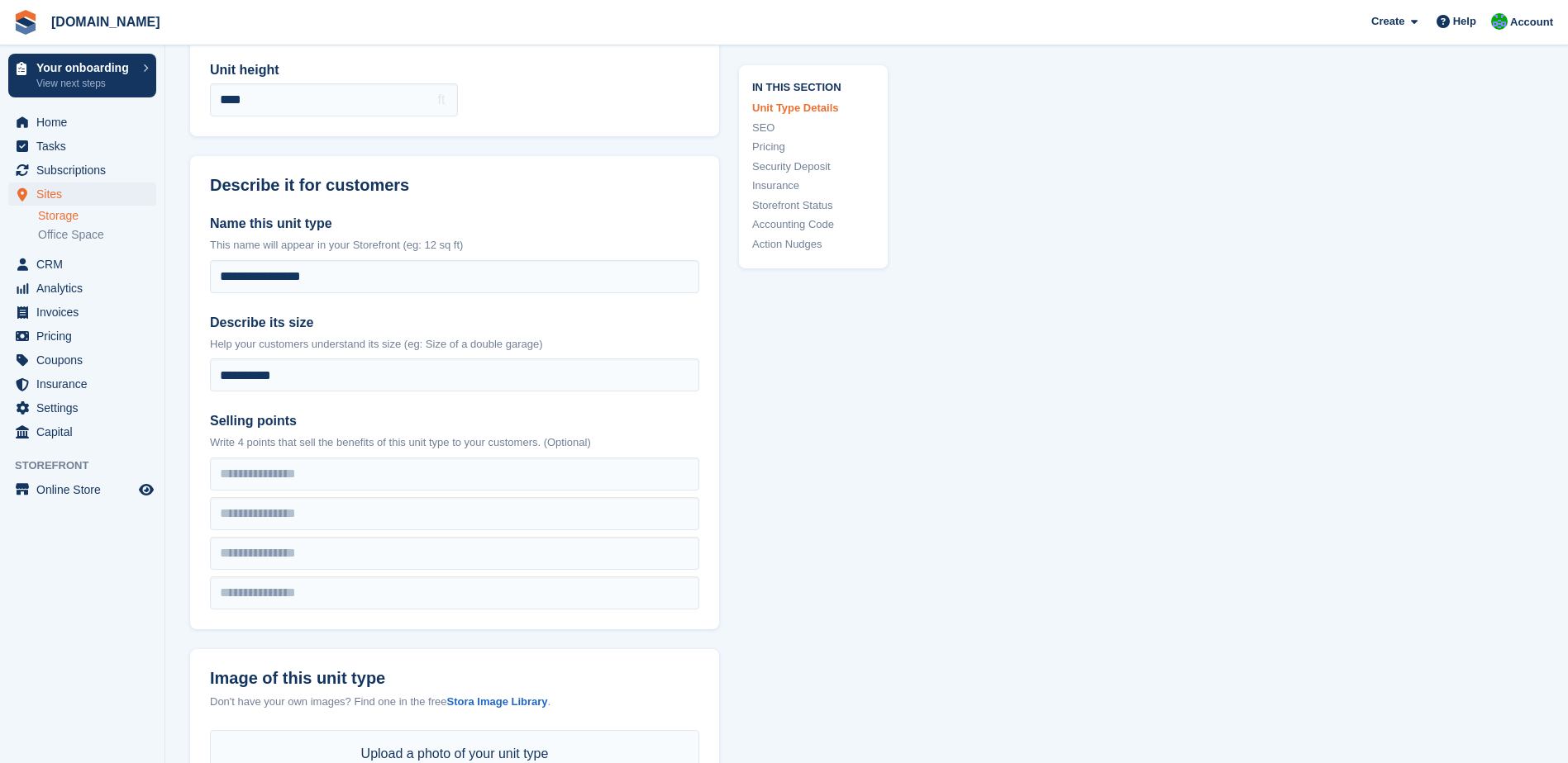
scroll to position [248, 0]
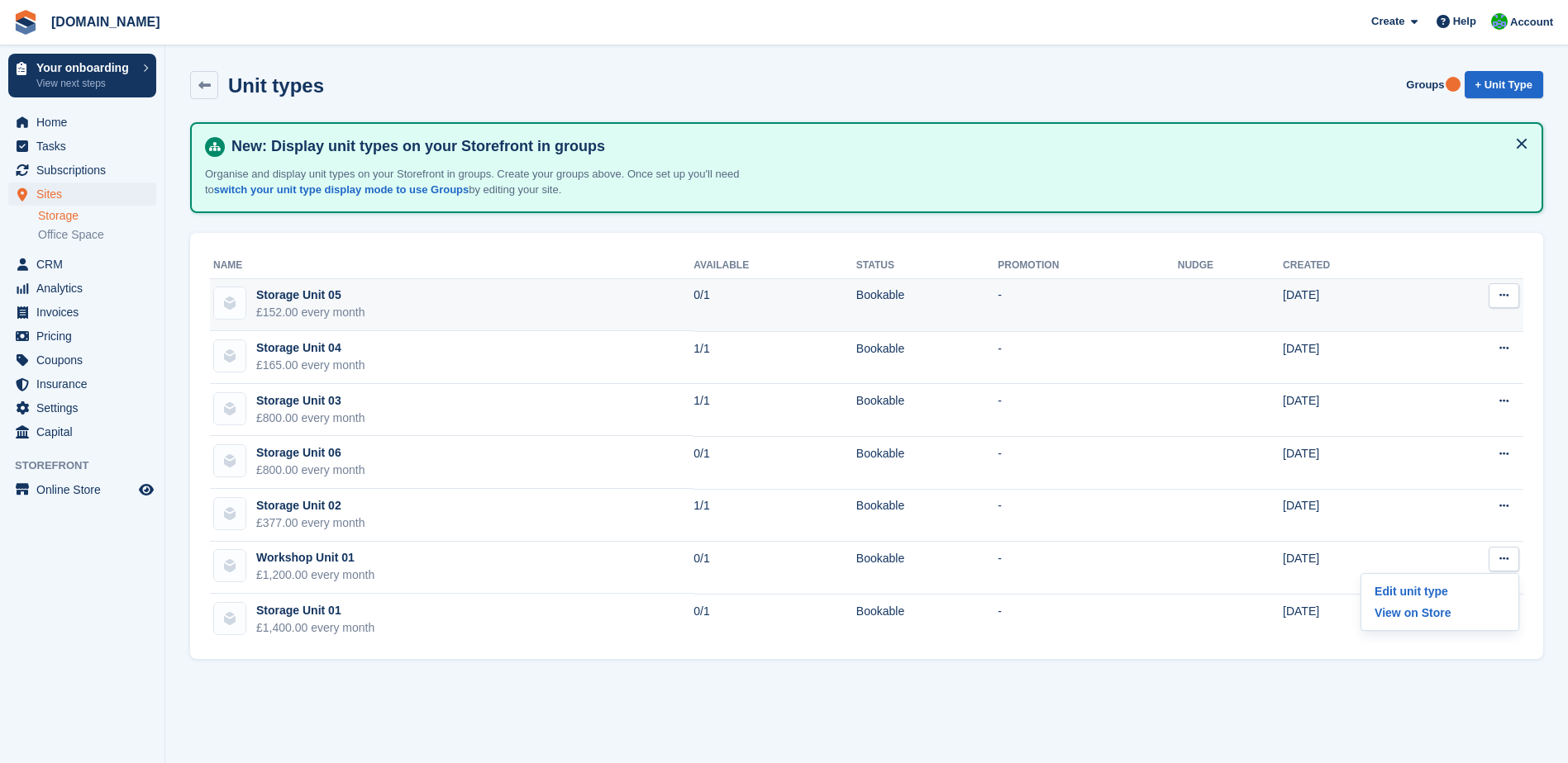
click at [1493, 297] on button at bounding box center [1504, 296] width 31 height 25
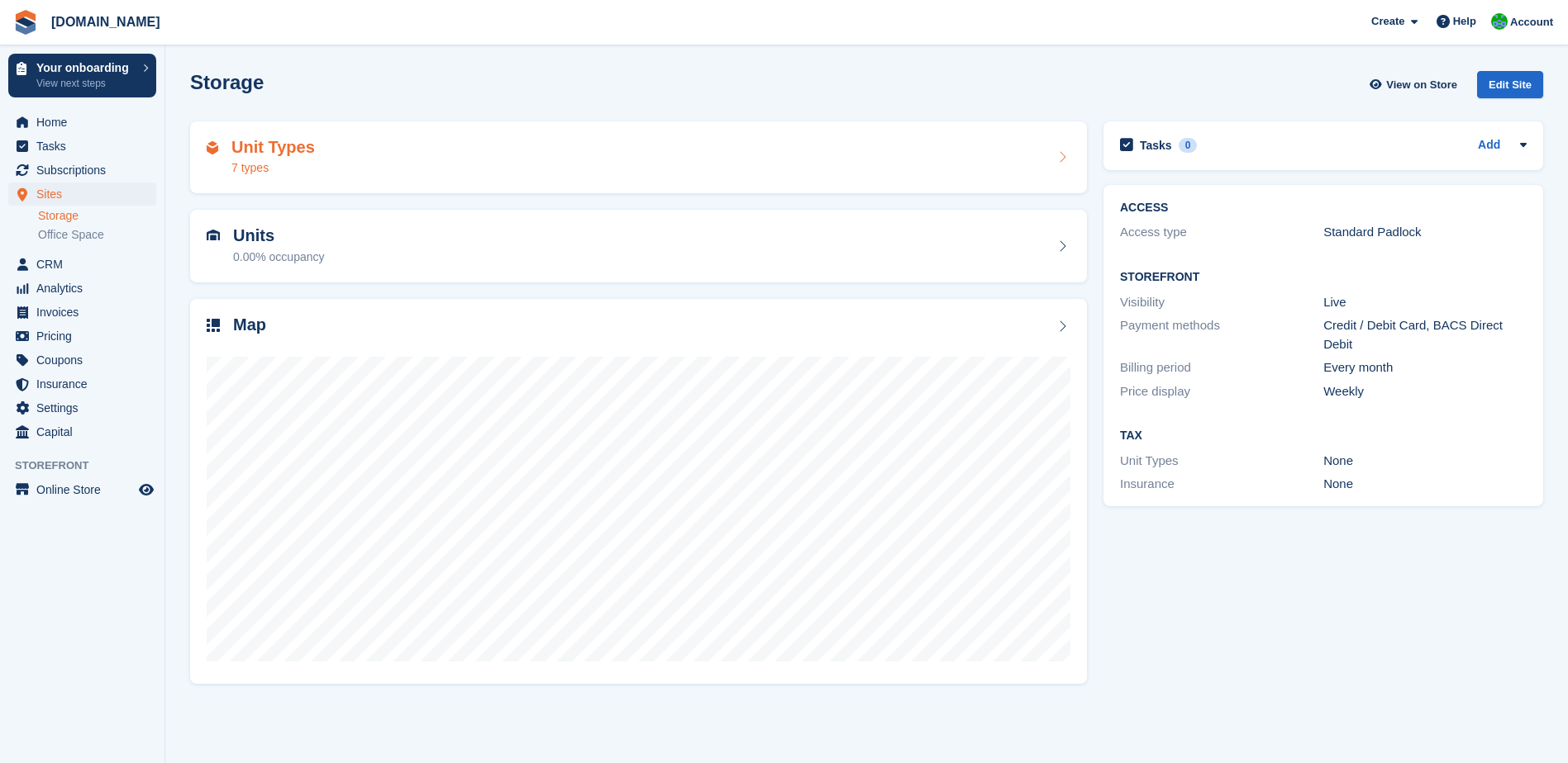
click at [305, 154] on h2 "Unit Types" at bounding box center [273, 147] width 84 height 19
